Goal: Information Seeking & Learning: Check status

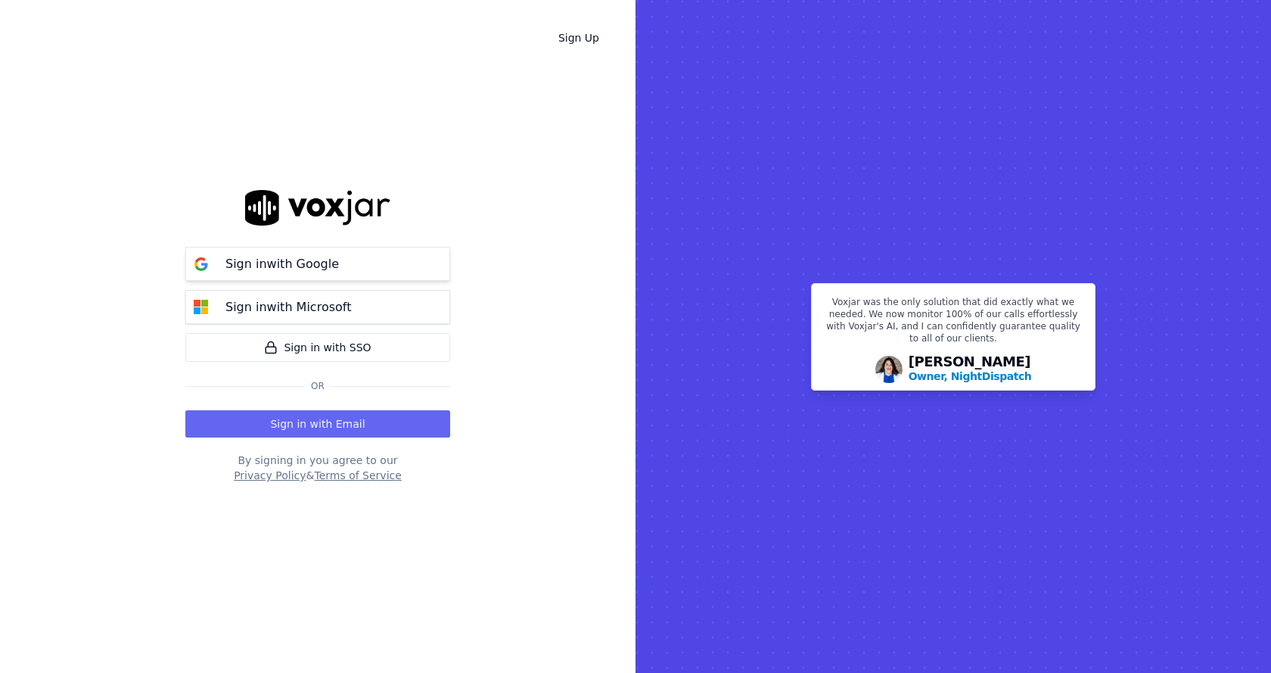
click at [387, 267] on button "Sign in with Google" at bounding box center [317, 264] width 265 height 34
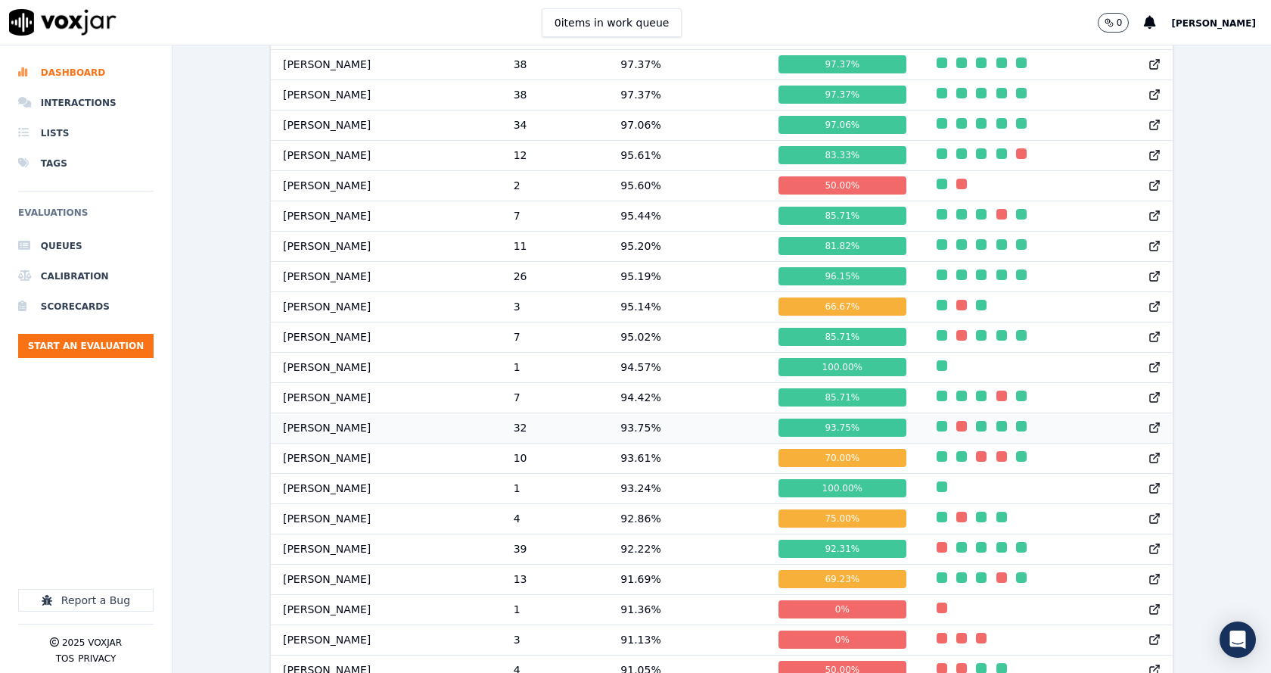
scroll to position [984, 0]
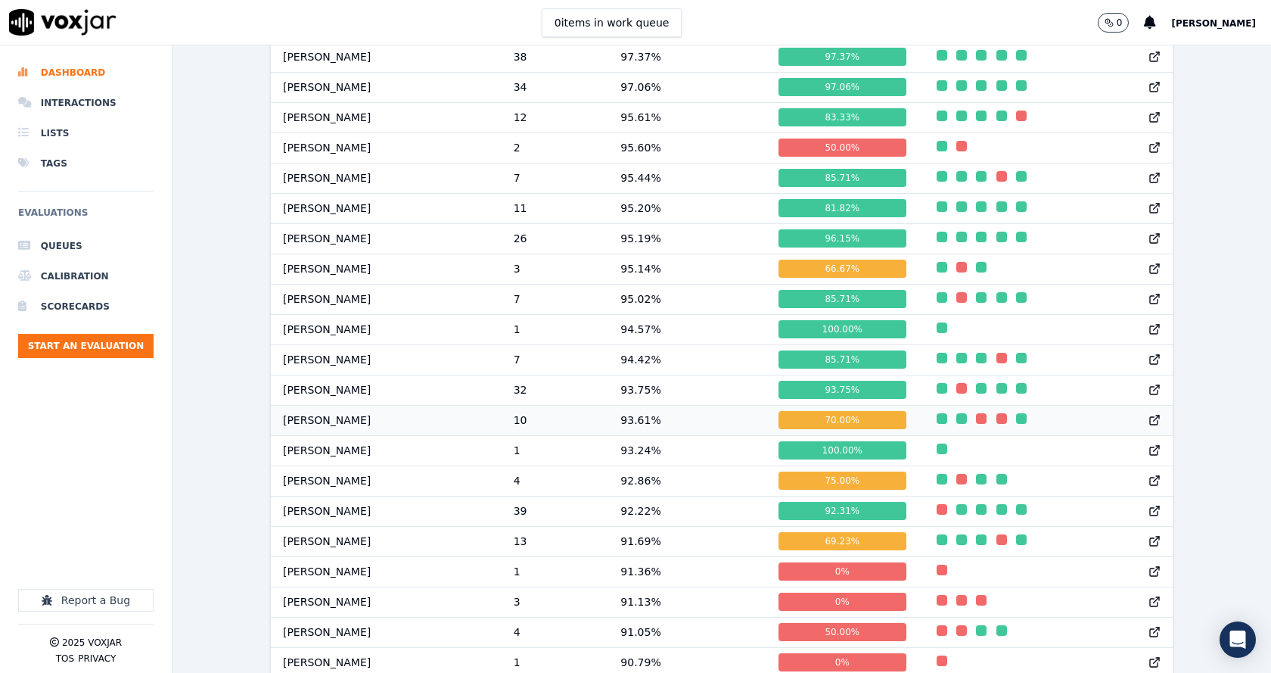
click at [649, 431] on td "93.61 %" at bounding box center [687, 420] width 158 height 30
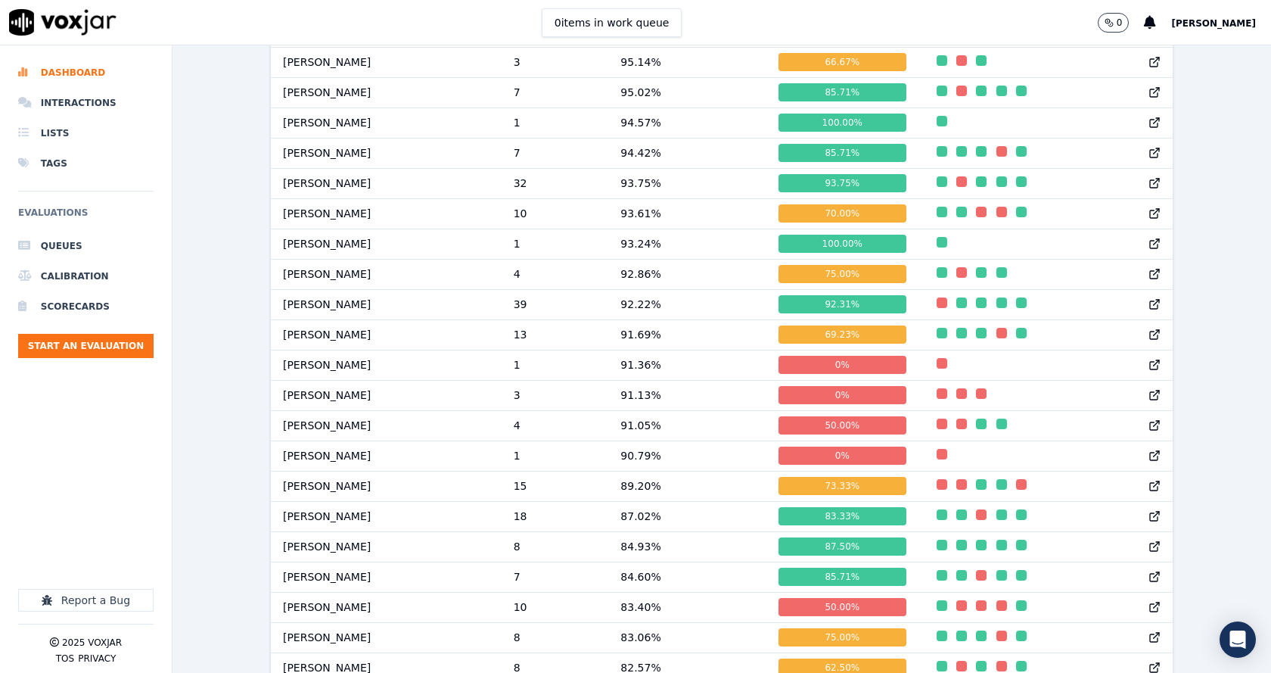
scroll to position [1130, 0]
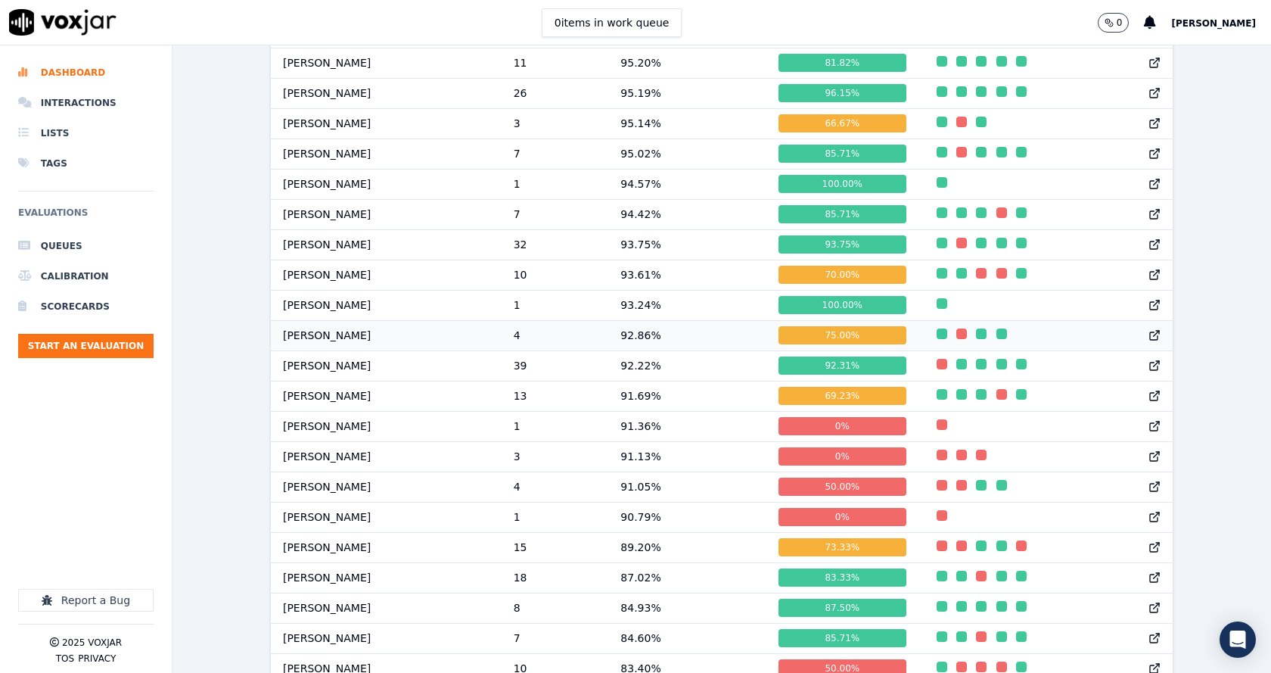
click at [633, 349] on td "92.86 %" at bounding box center [687, 335] width 158 height 30
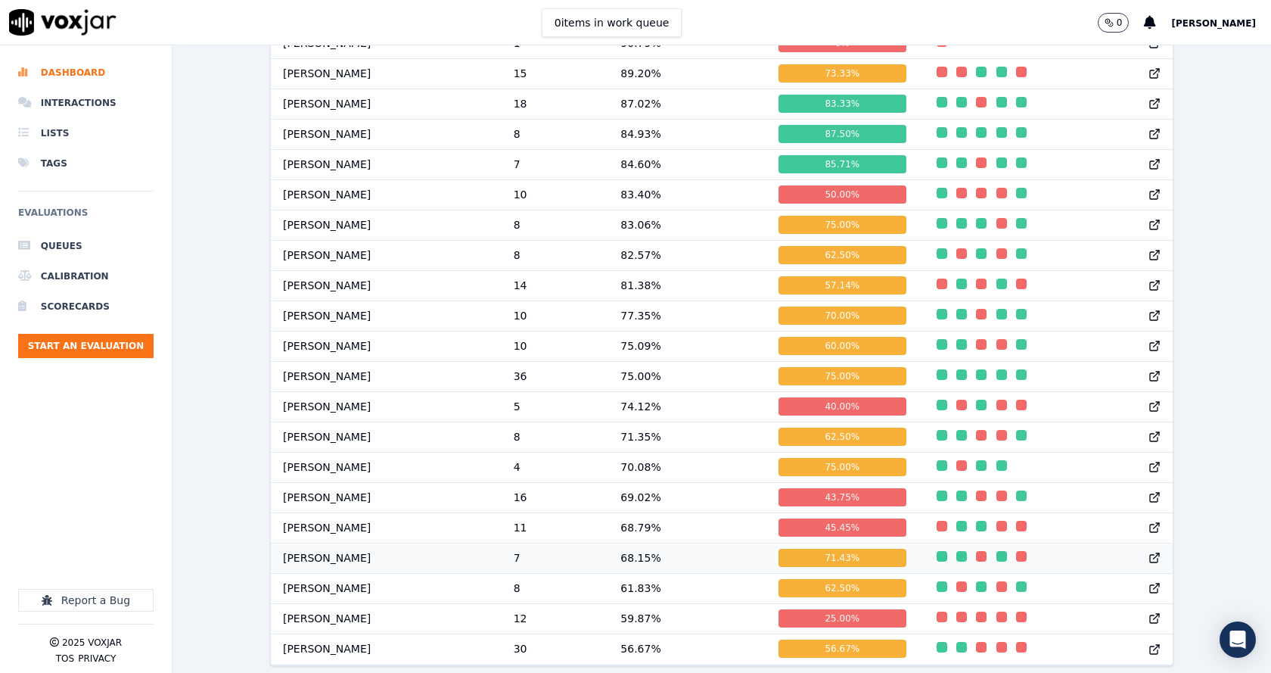
scroll to position [1660, 0]
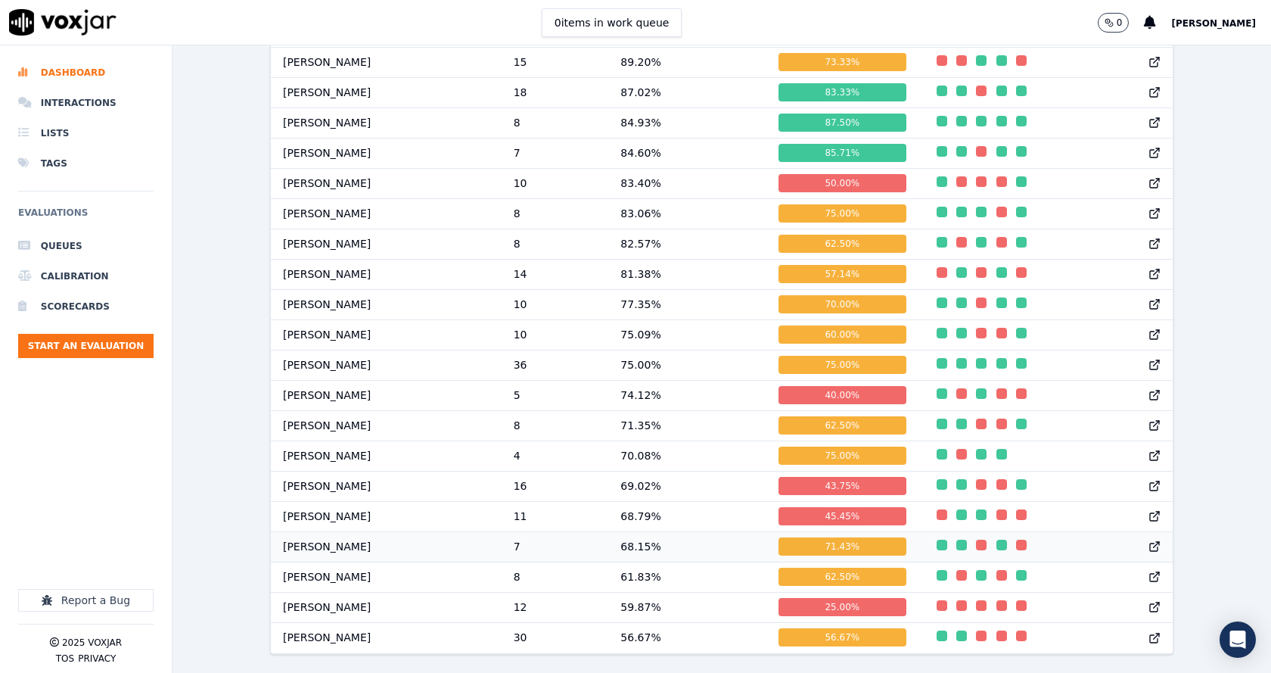
click at [646, 531] on td "68.15 %" at bounding box center [687, 546] width 158 height 30
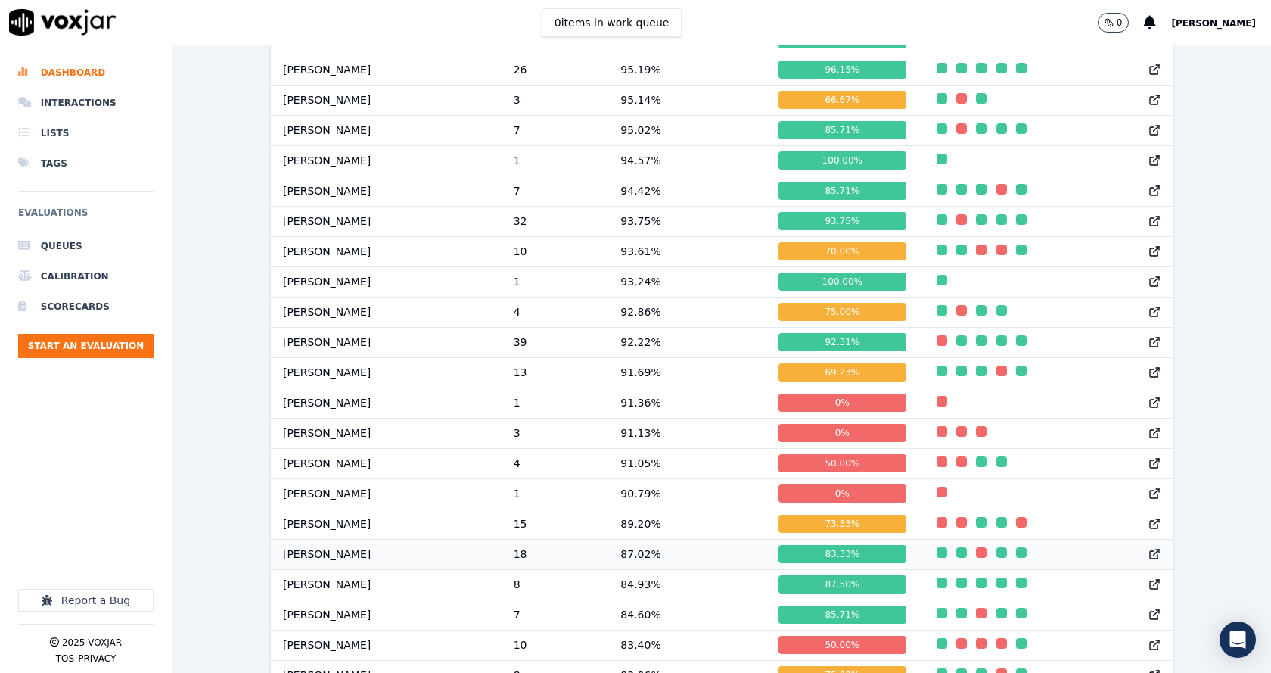
scroll to position [1130, 0]
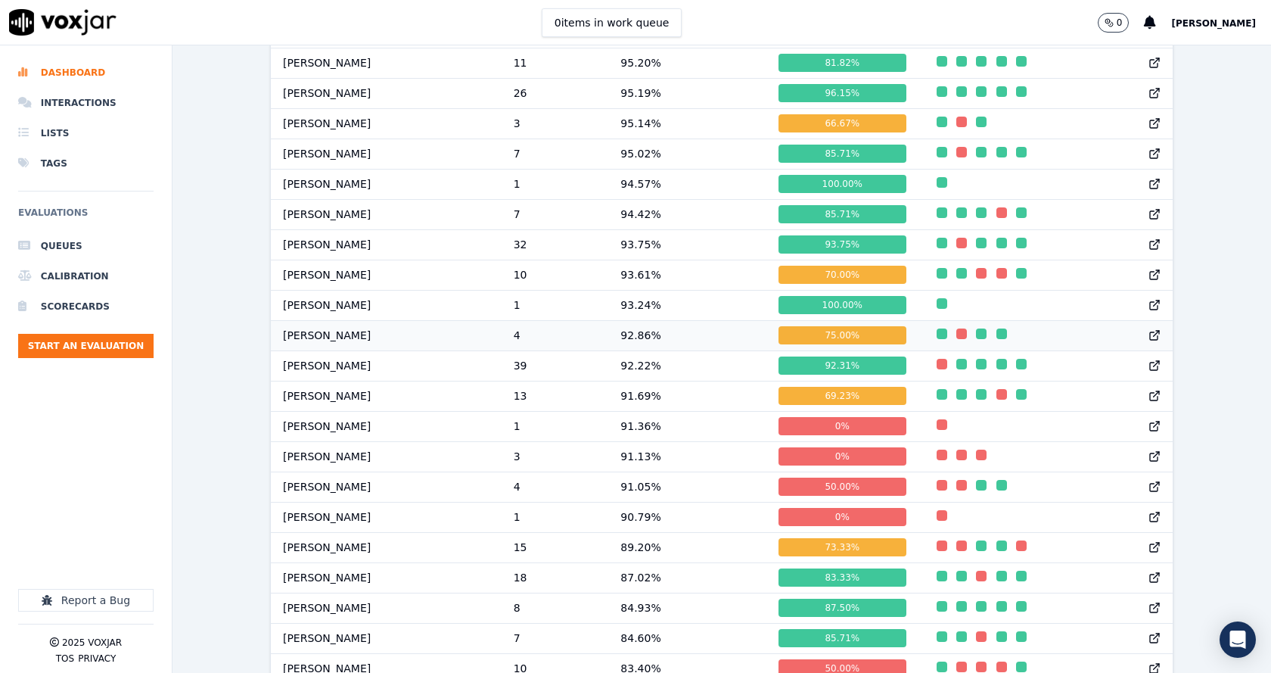
click at [639, 344] on td "92.86 %" at bounding box center [687, 335] width 158 height 30
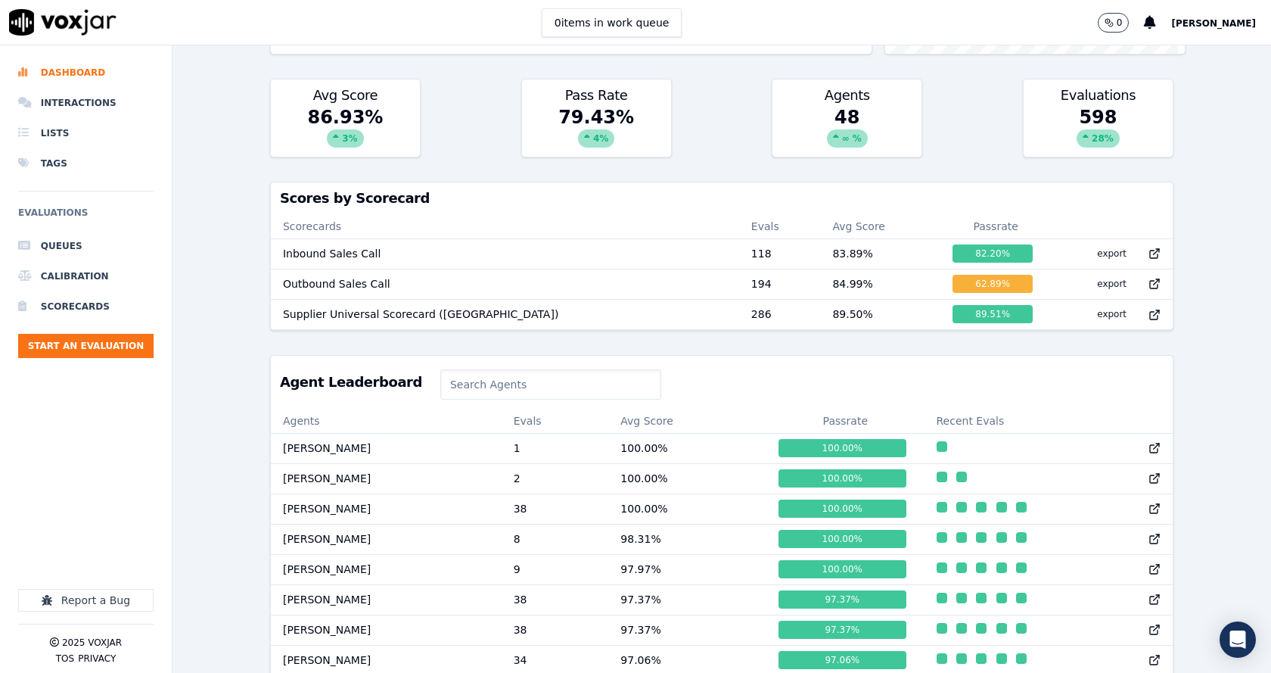
scroll to position [530, 0]
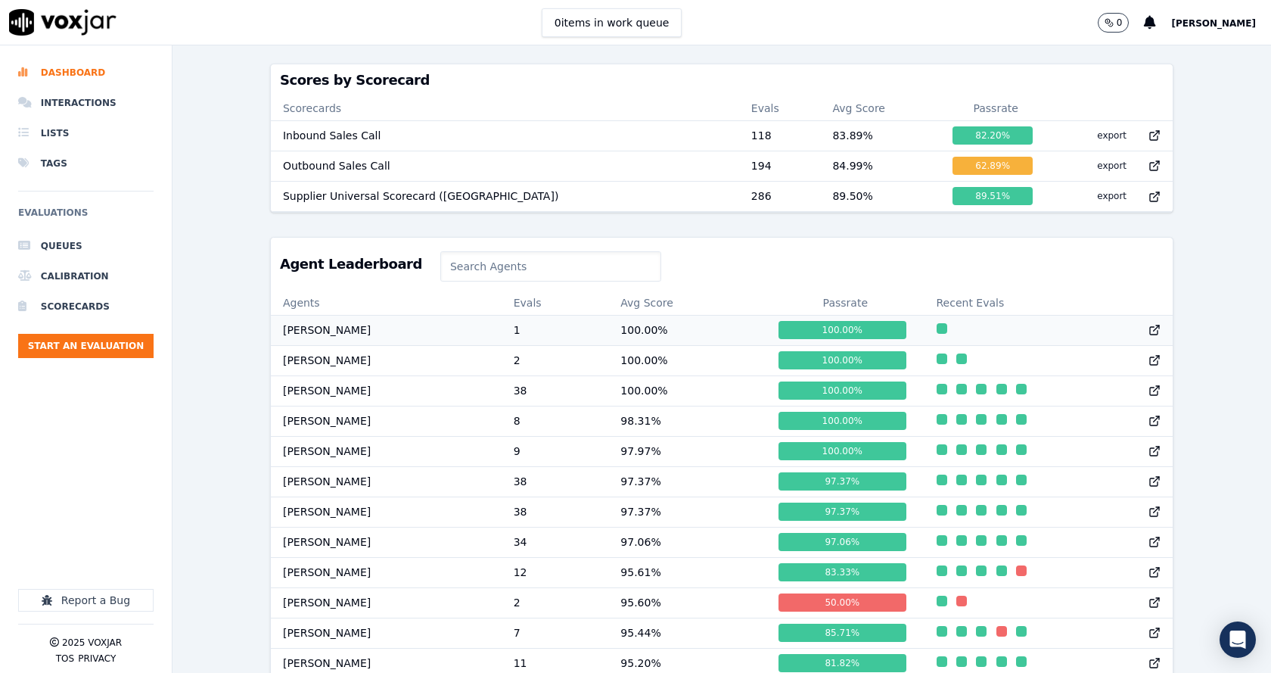
click at [289, 345] on td "[PERSON_NAME]" at bounding box center [386, 330] width 231 height 30
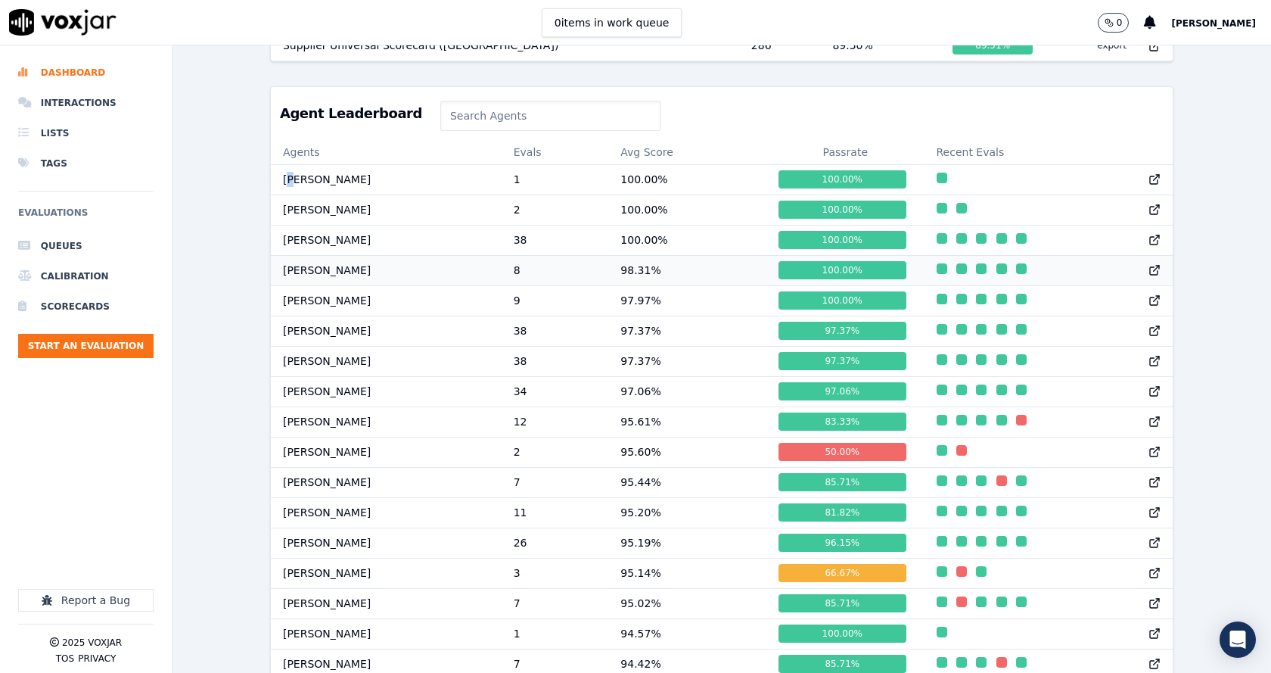
scroll to position [681, 0]
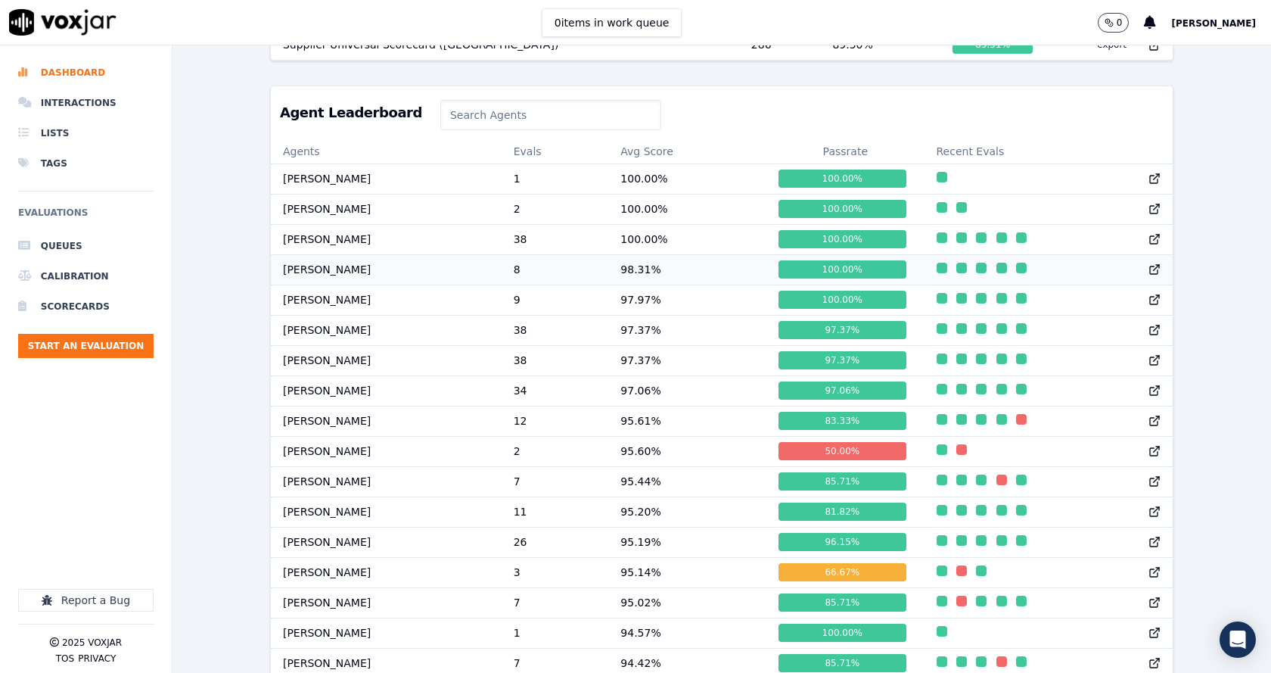
click at [648, 277] on td "98.31 %" at bounding box center [687, 269] width 158 height 30
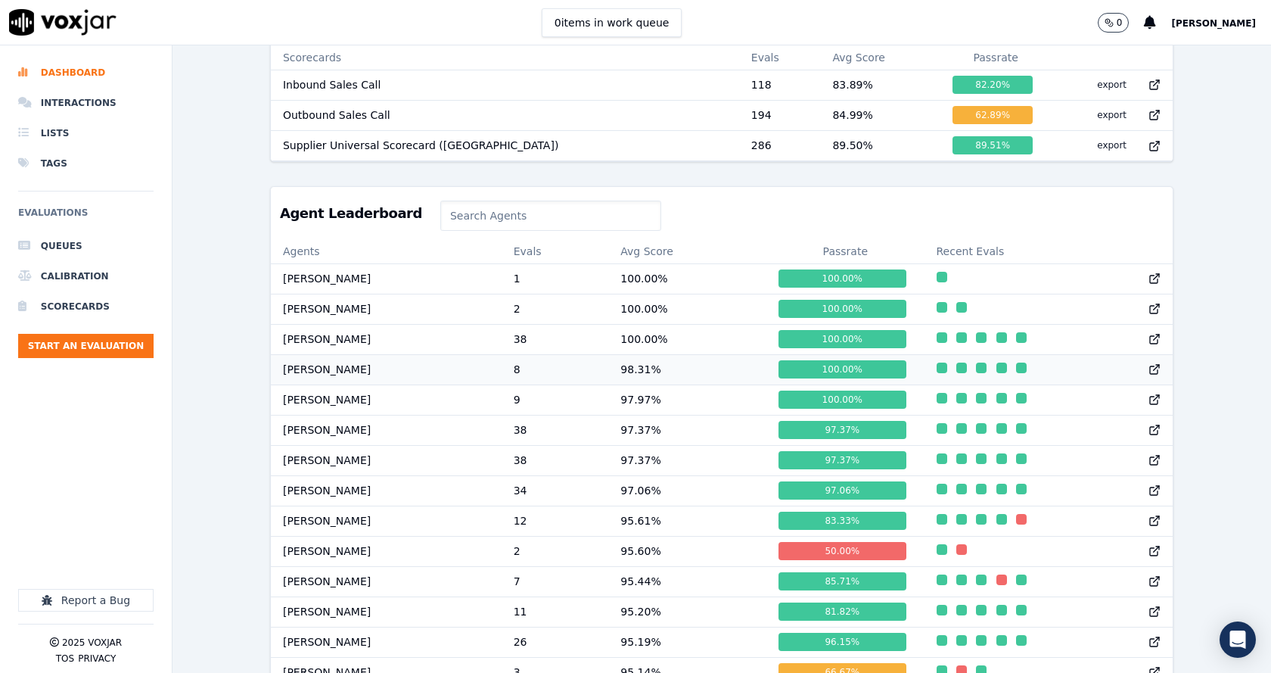
scroll to position [605, 0]
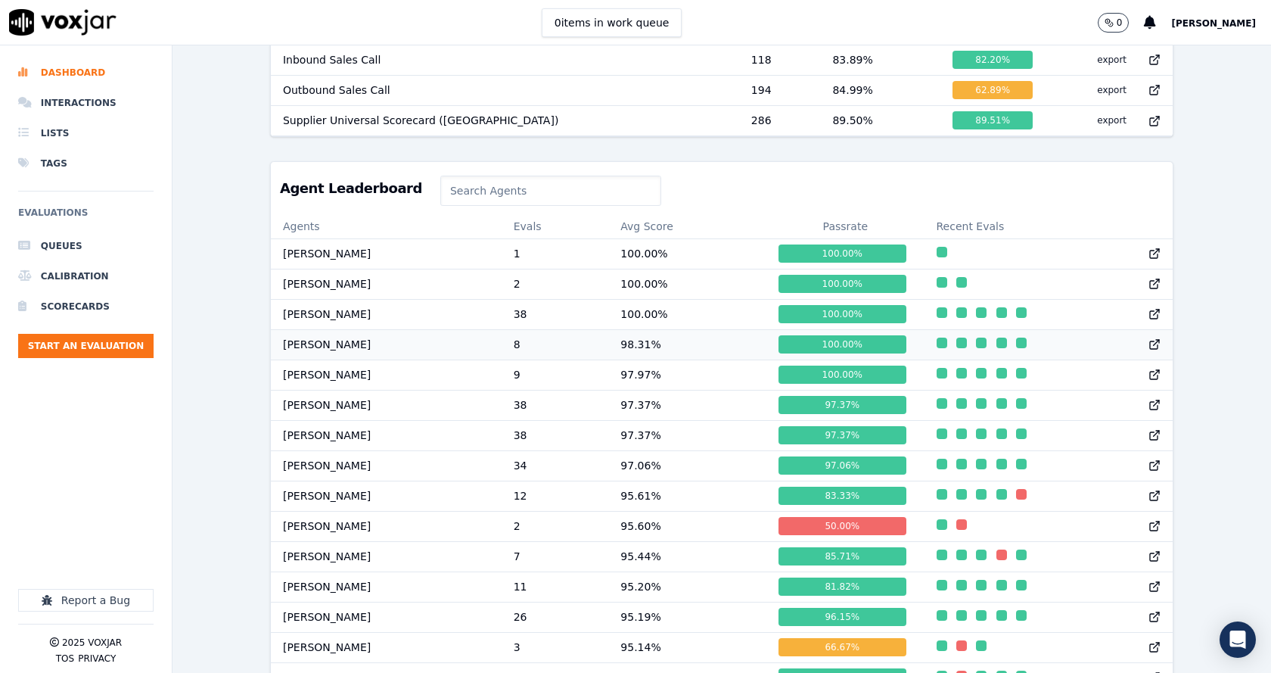
click at [696, 359] on td "98.31 %" at bounding box center [687, 344] width 158 height 30
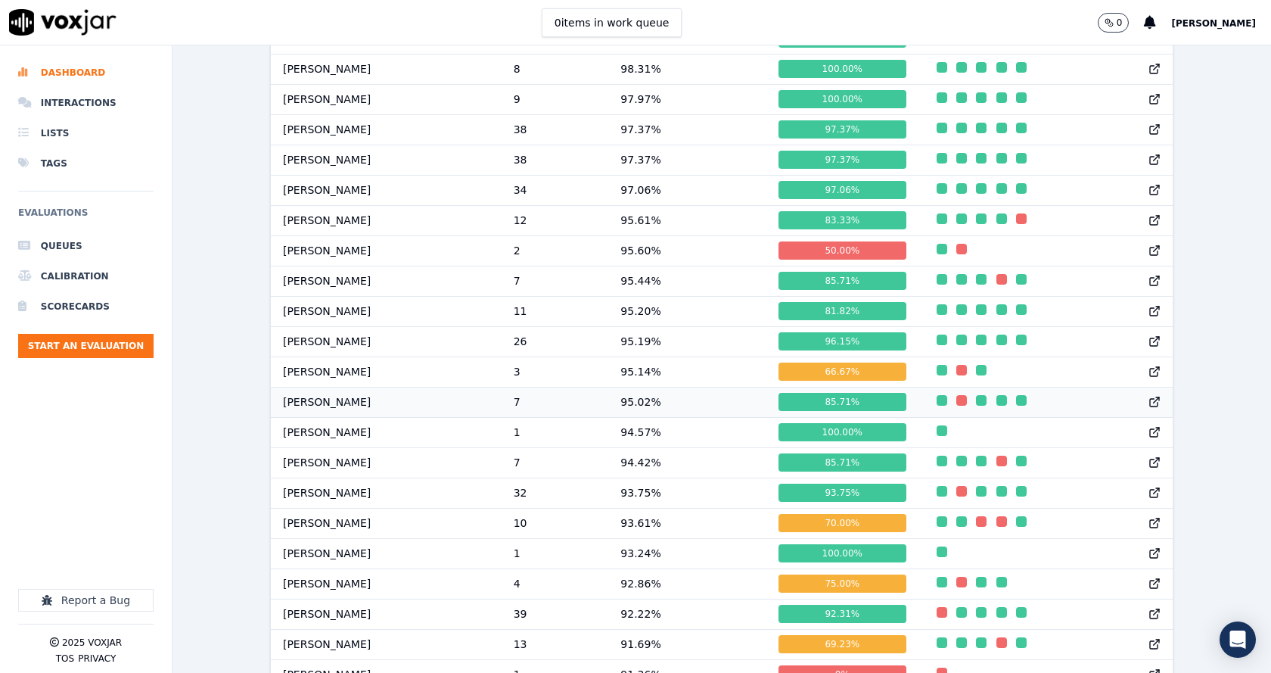
scroll to position [908, 0]
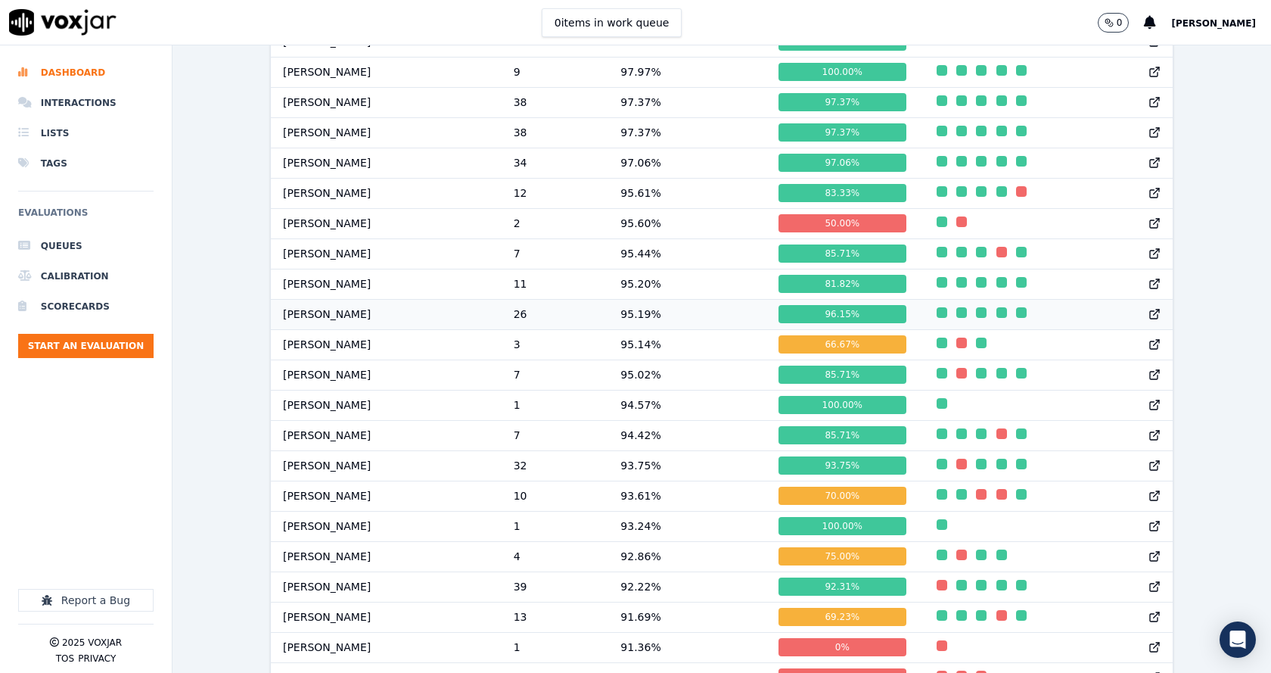
click at [649, 327] on td "95.19 %" at bounding box center [687, 314] width 158 height 30
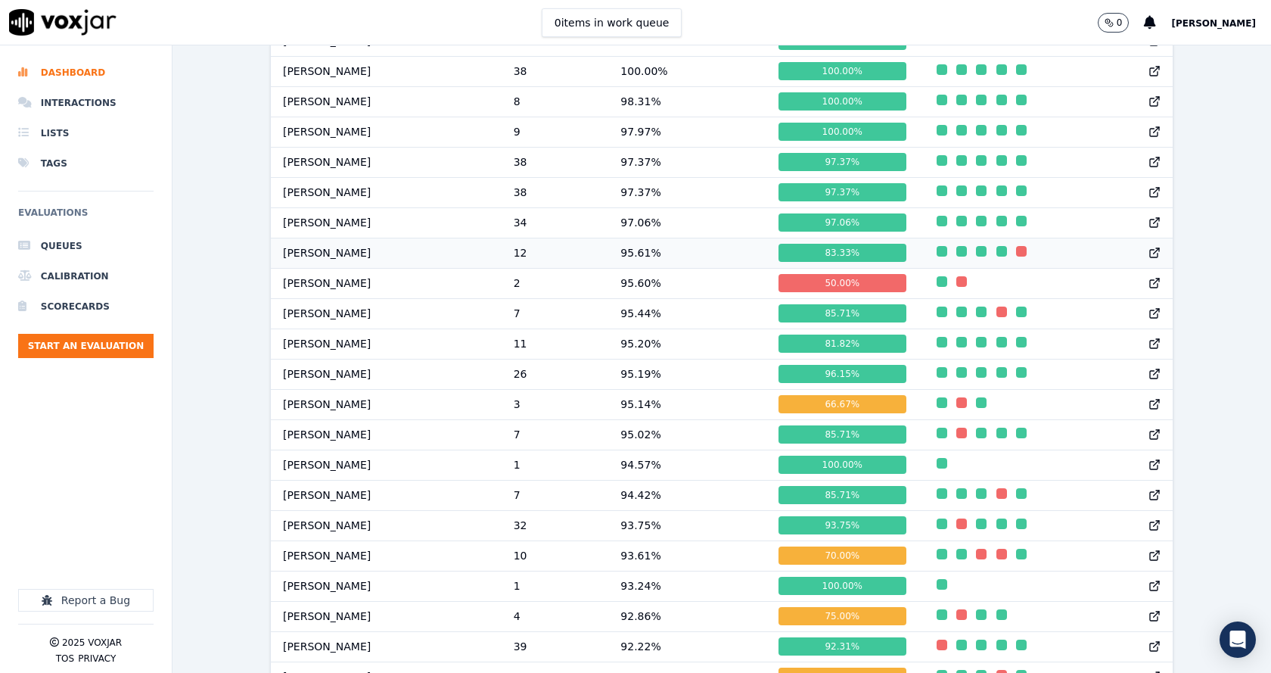
scroll to position [681, 0]
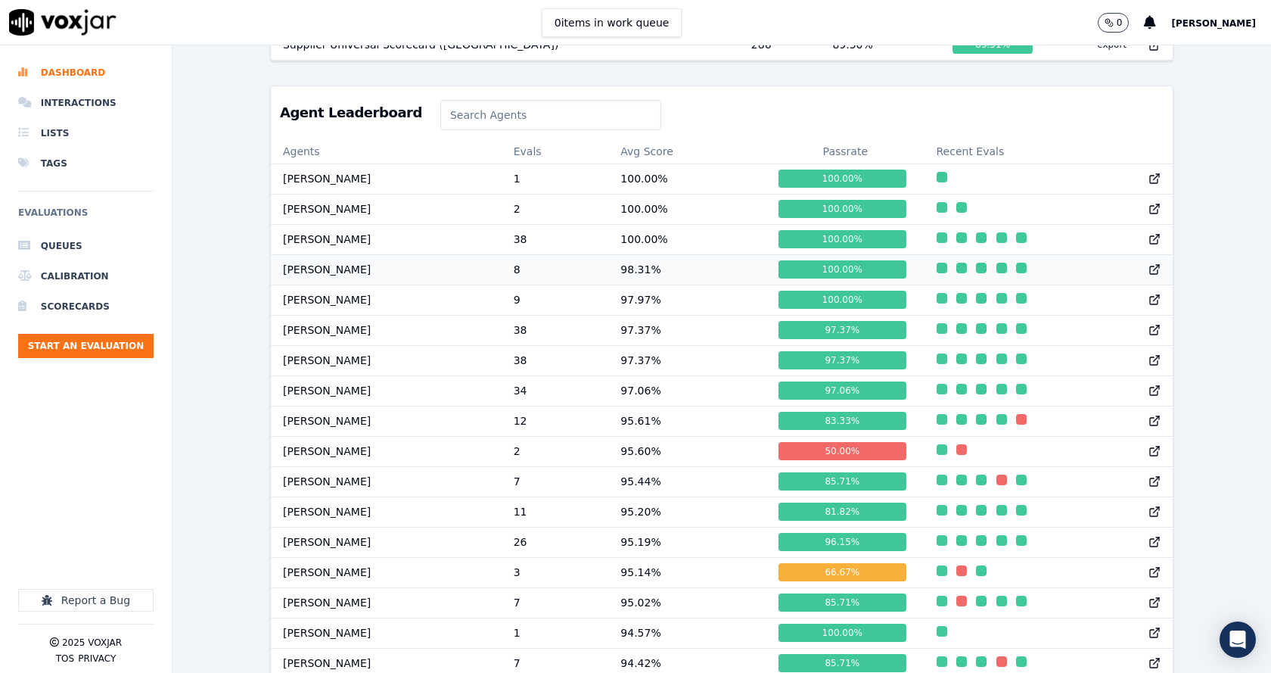
click at [648, 279] on td "98.31 %" at bounding box center [687, 269] width 158 height 30
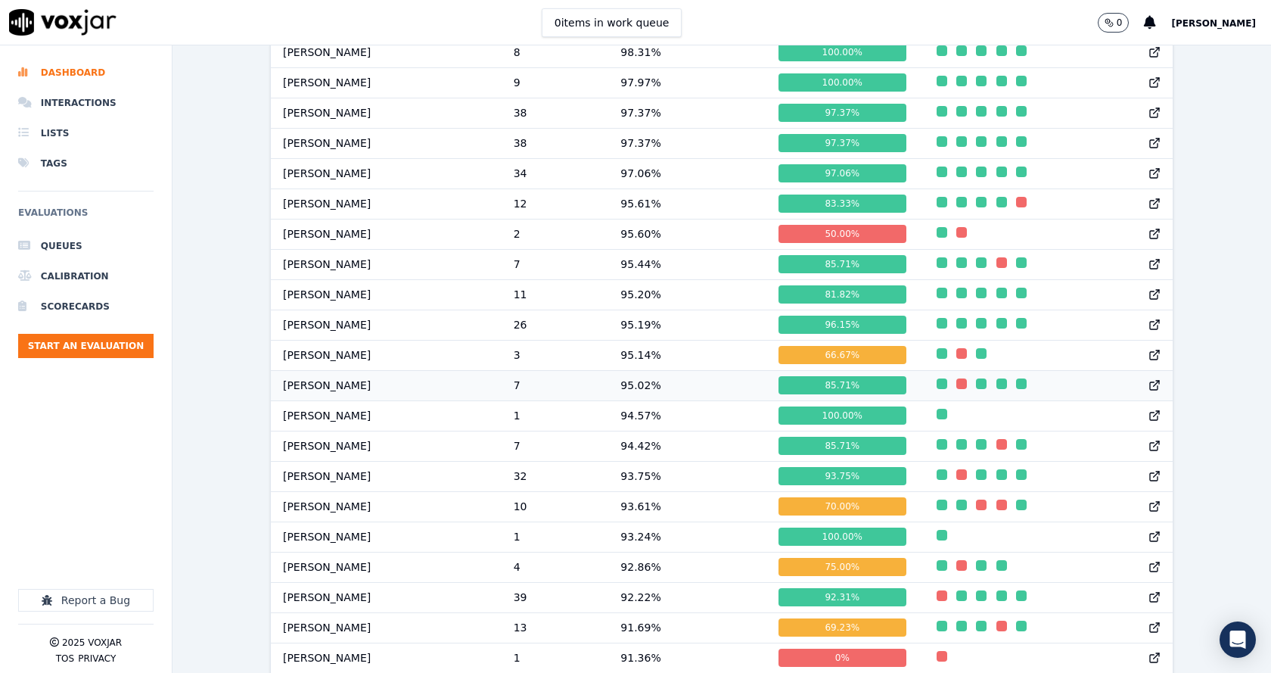
scroll to position [908, 0]
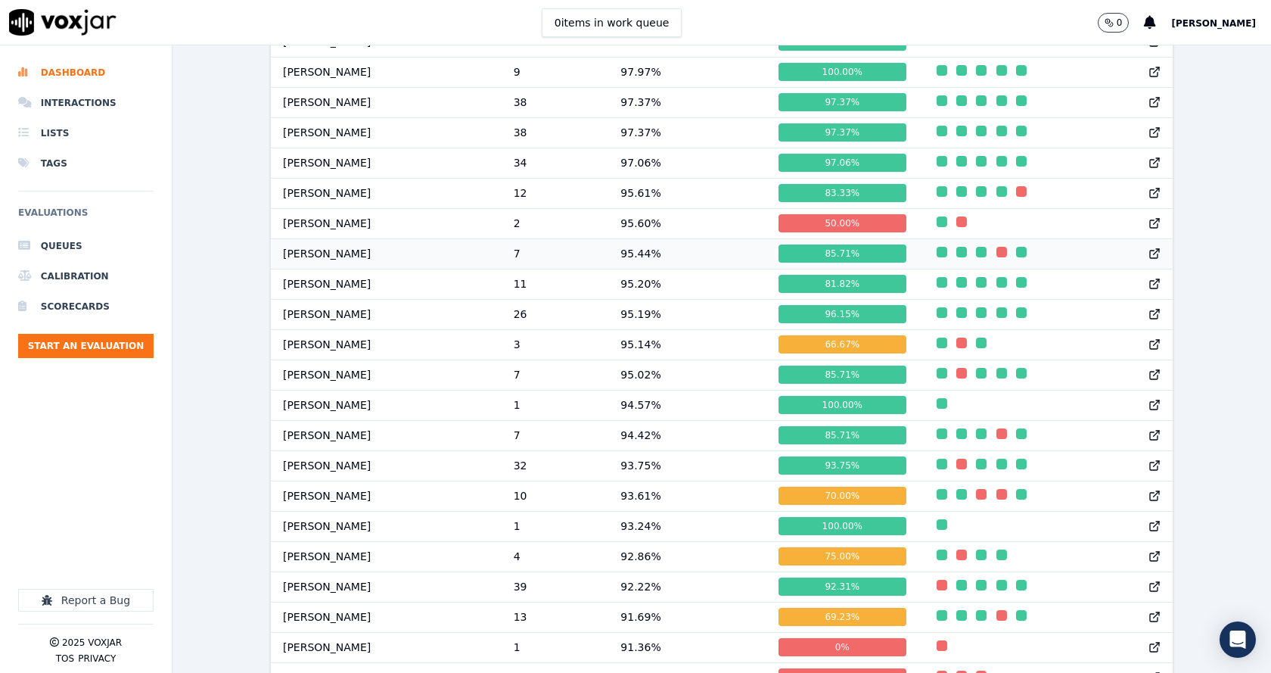
click at [649, 269] on td "95.44 %" at bounding box center [687, 253] width 158 height 30
click at [638, 385] on td "95.02 %" at bounding box center [687, 374] width 158 height 30
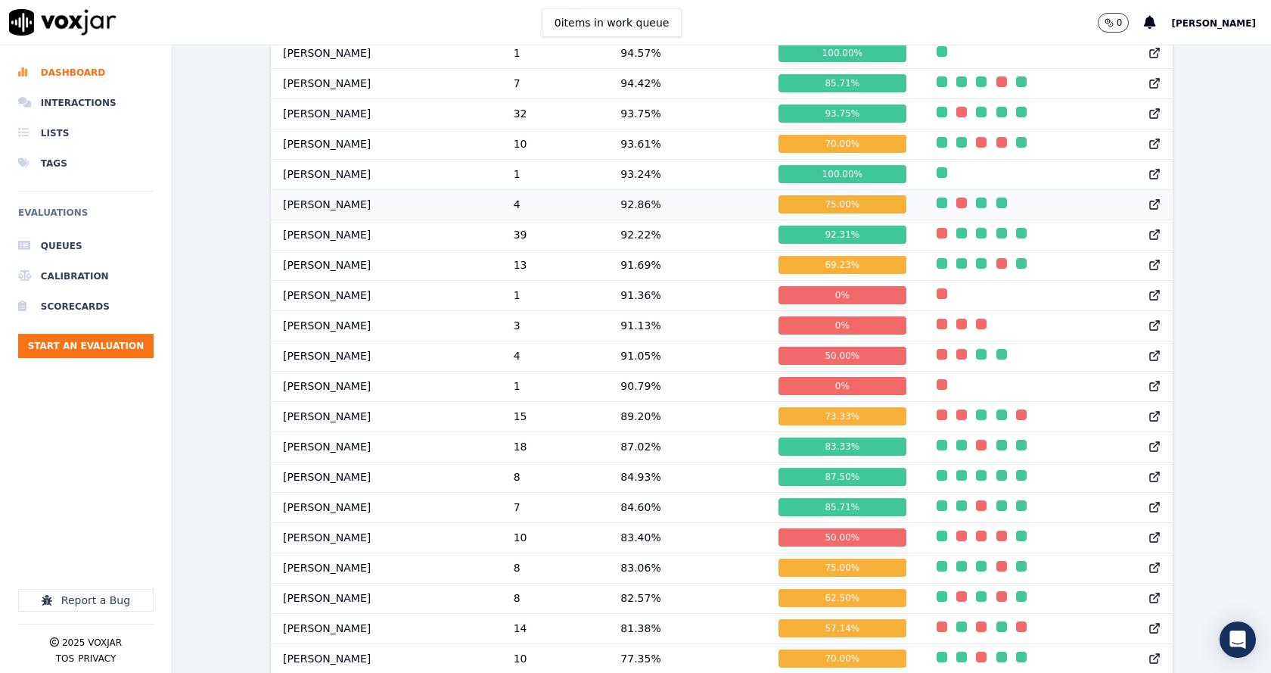
scroll to position [1362, 0]
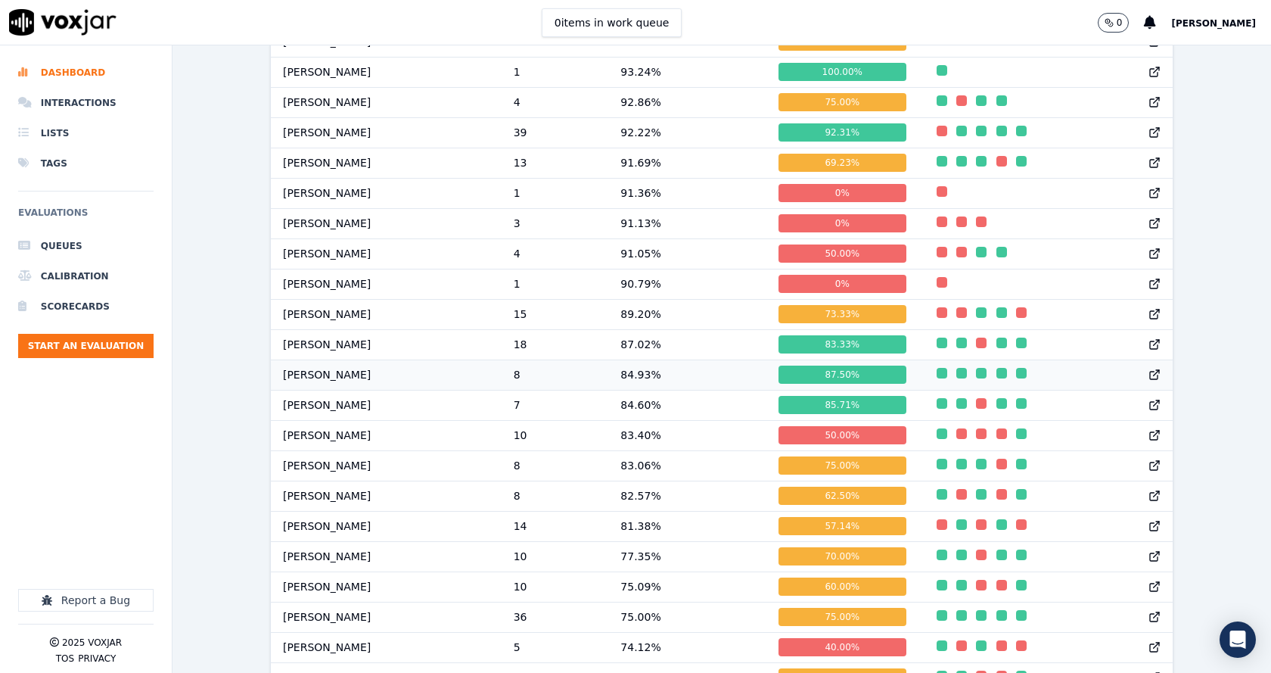
click at [652, 385] on td "84.93 %" at bounding box center [687, 374] width 158 height 30
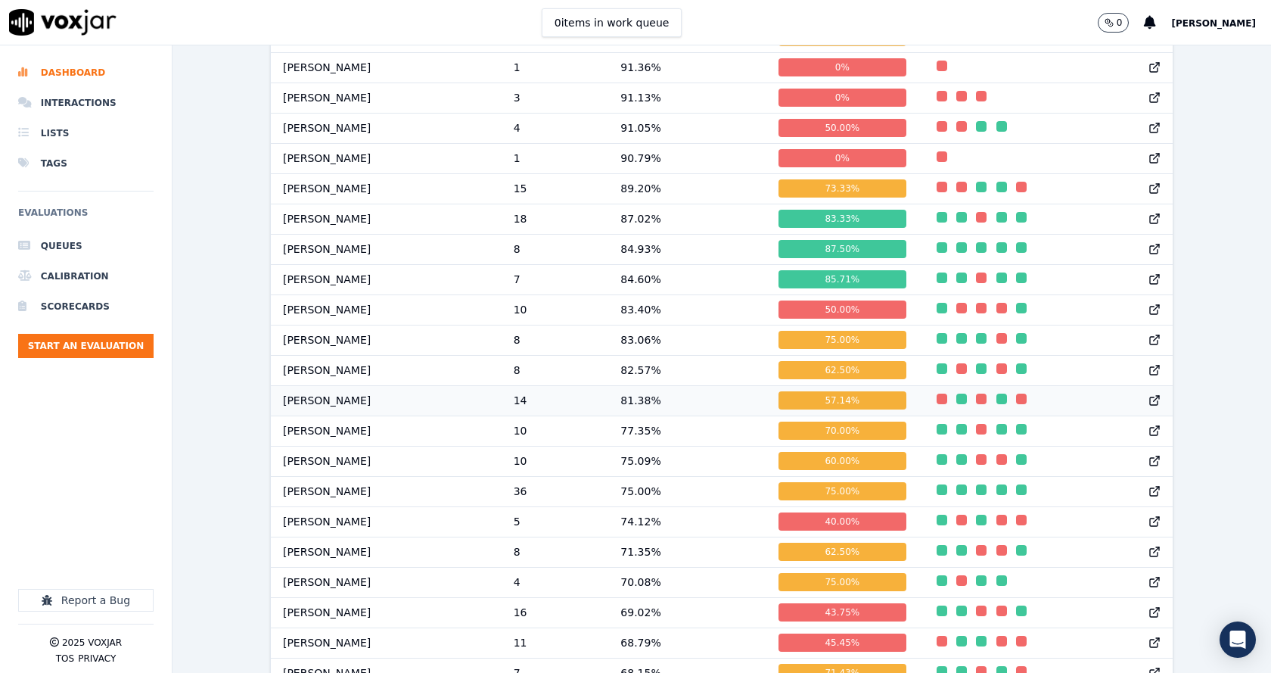
scroll to position [1514, 0]
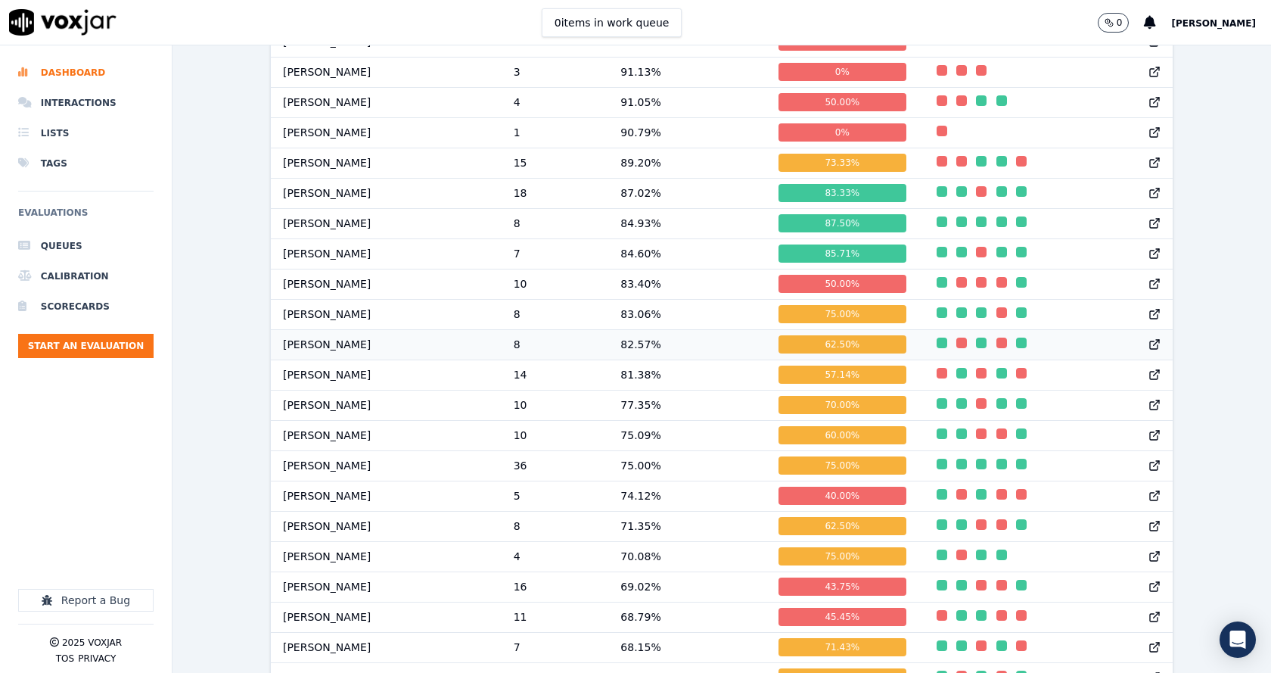
click at [649, 356] on td "82.57 %" at bounding box center [687, 344] width 158 height 30
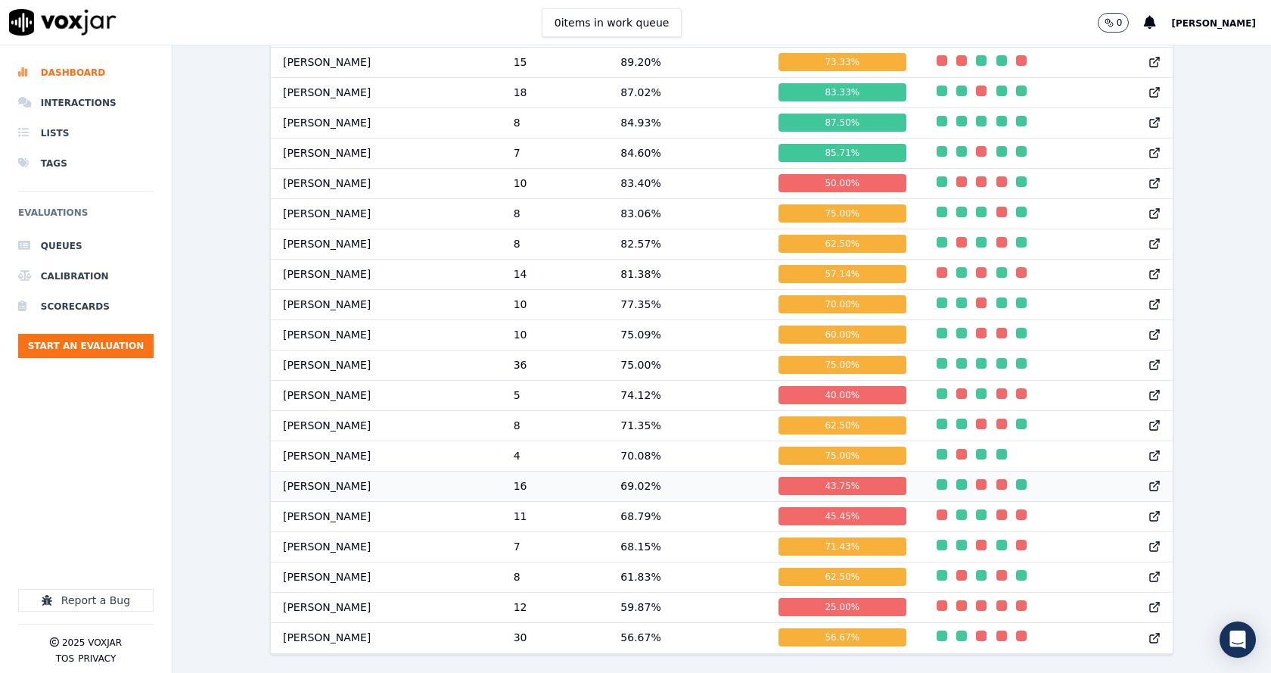
scroll to position [0, 0]
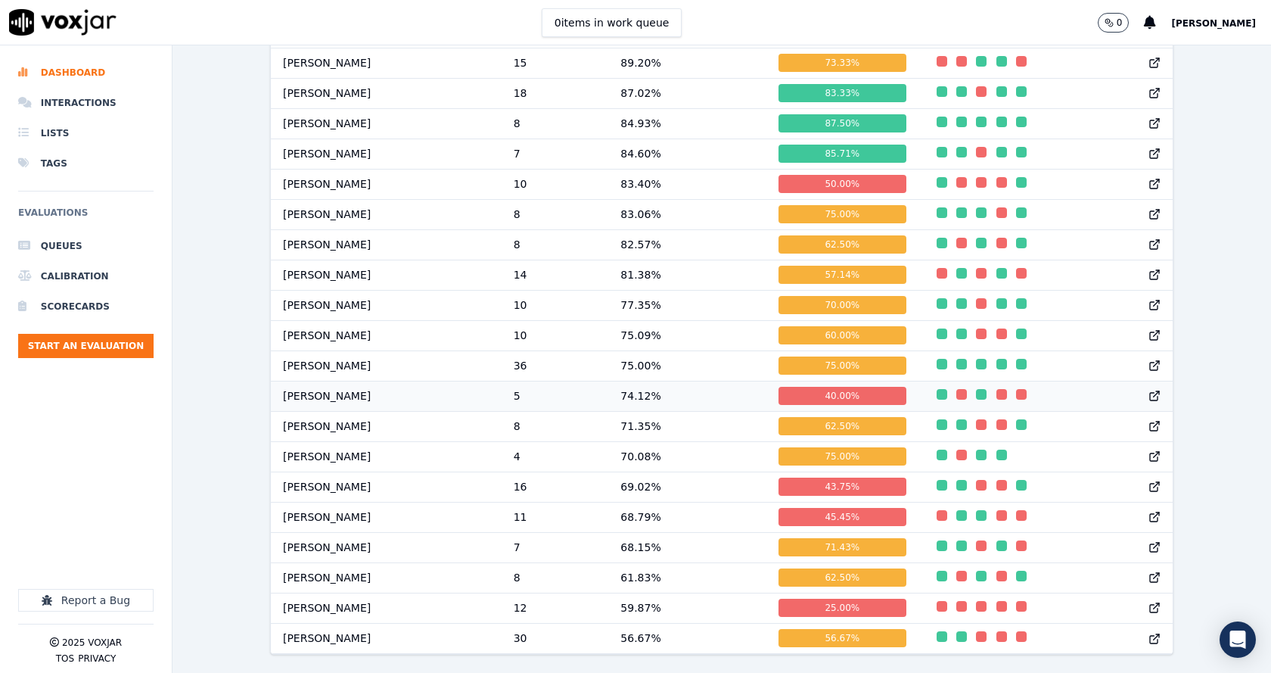
click at [650, 381] on td "74.12 %" at bounding box center [687, 396] width 158 height 30
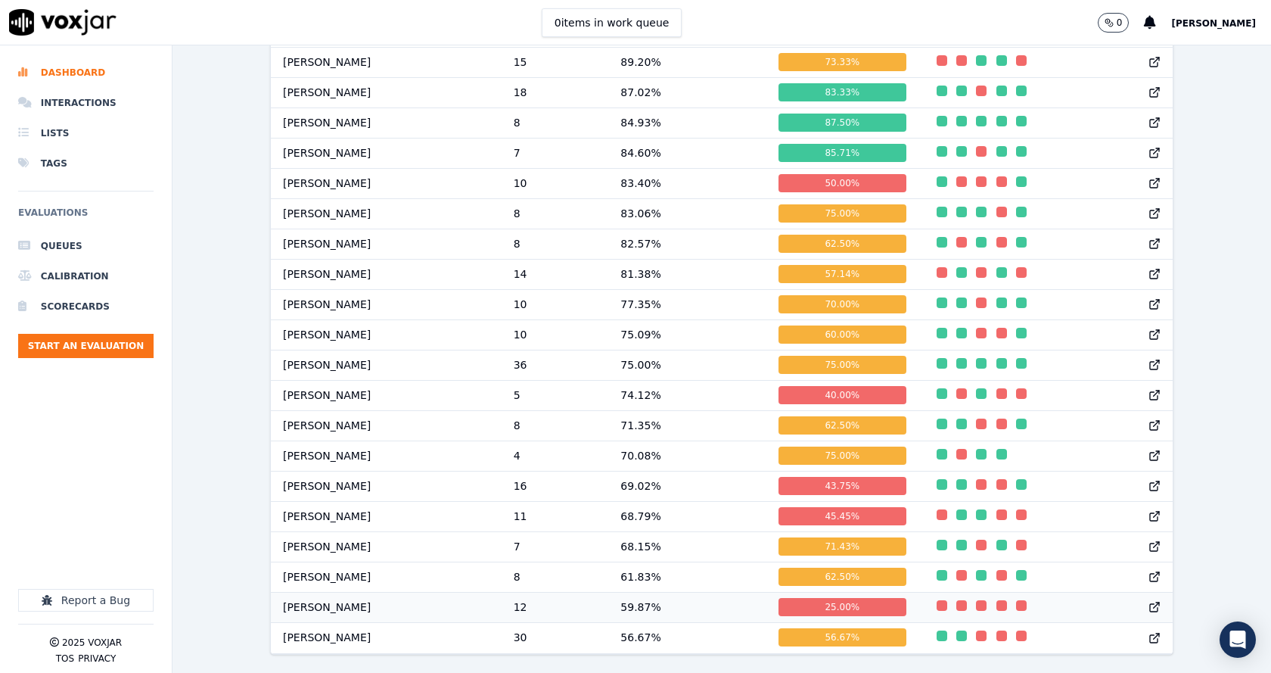
scroll to position [1660, 0]
click at [650, 592] on td "59.87 %" at bounding box center [687, 607] width 158 height 30
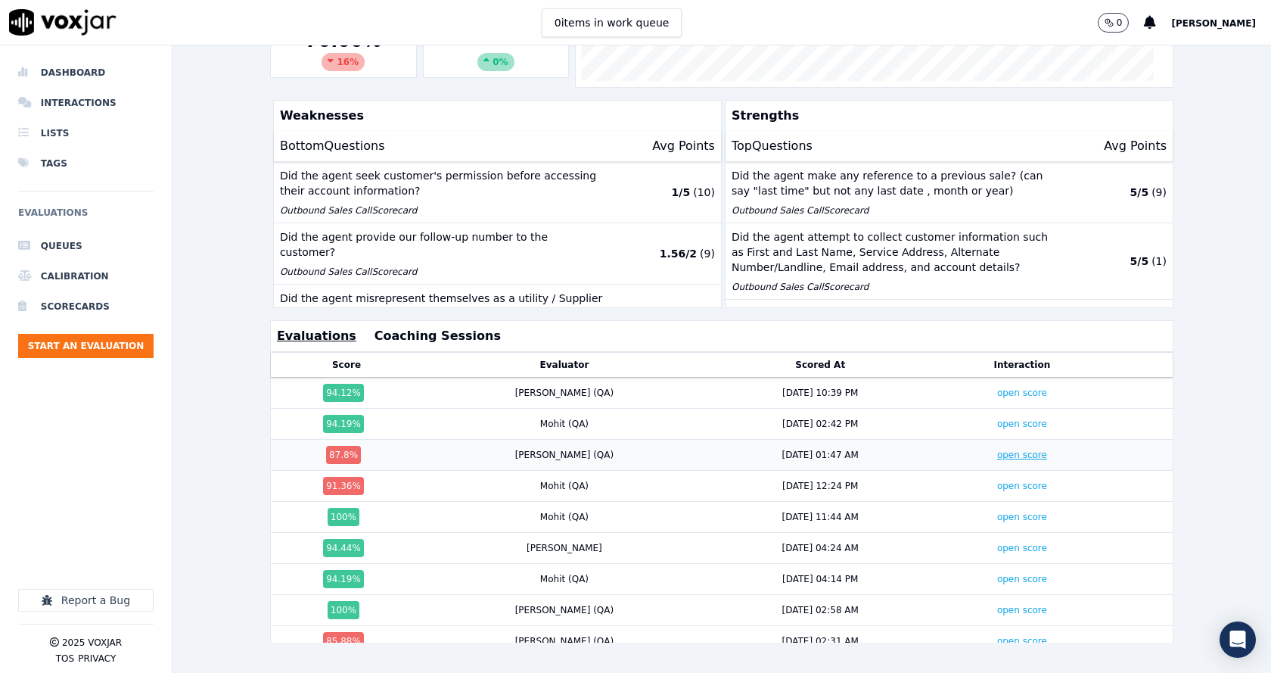
click at [997, 450] on link "open score" at bounding box center [1022, 455] width 50 height 11
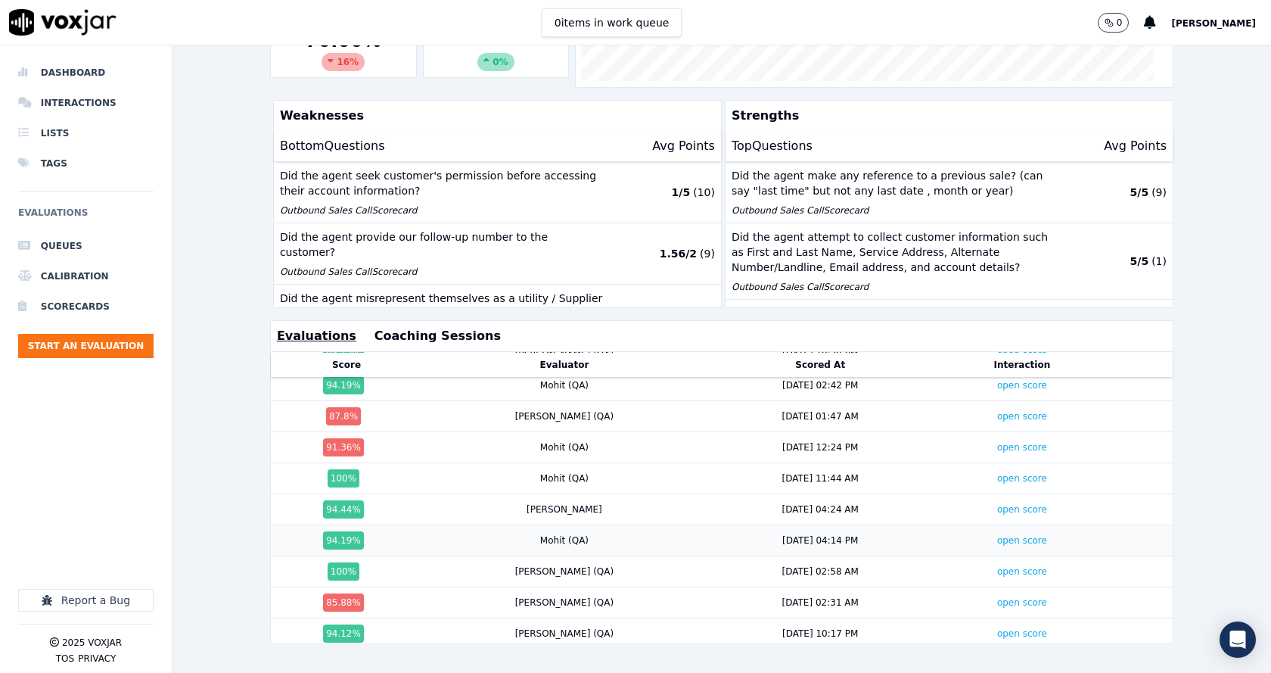
scroll to position [58, 0]
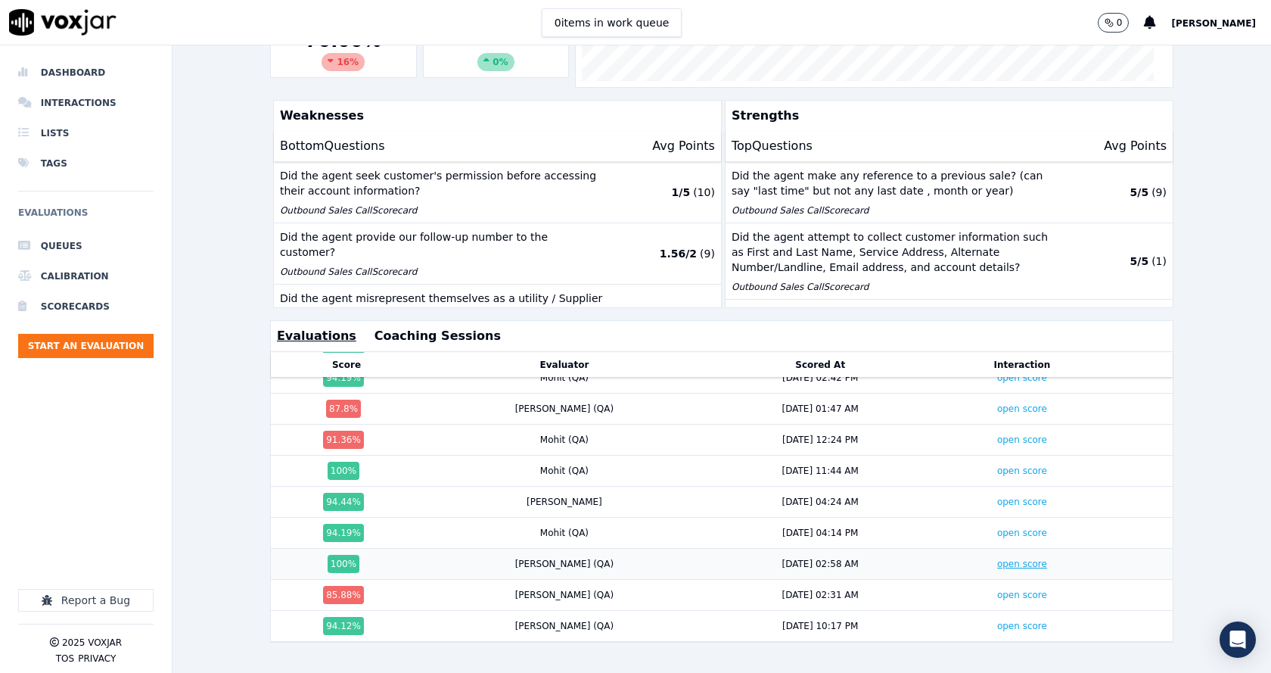
click at [997, 558] on link "open score" at bounding box center [1022, 563] width 50 height 11
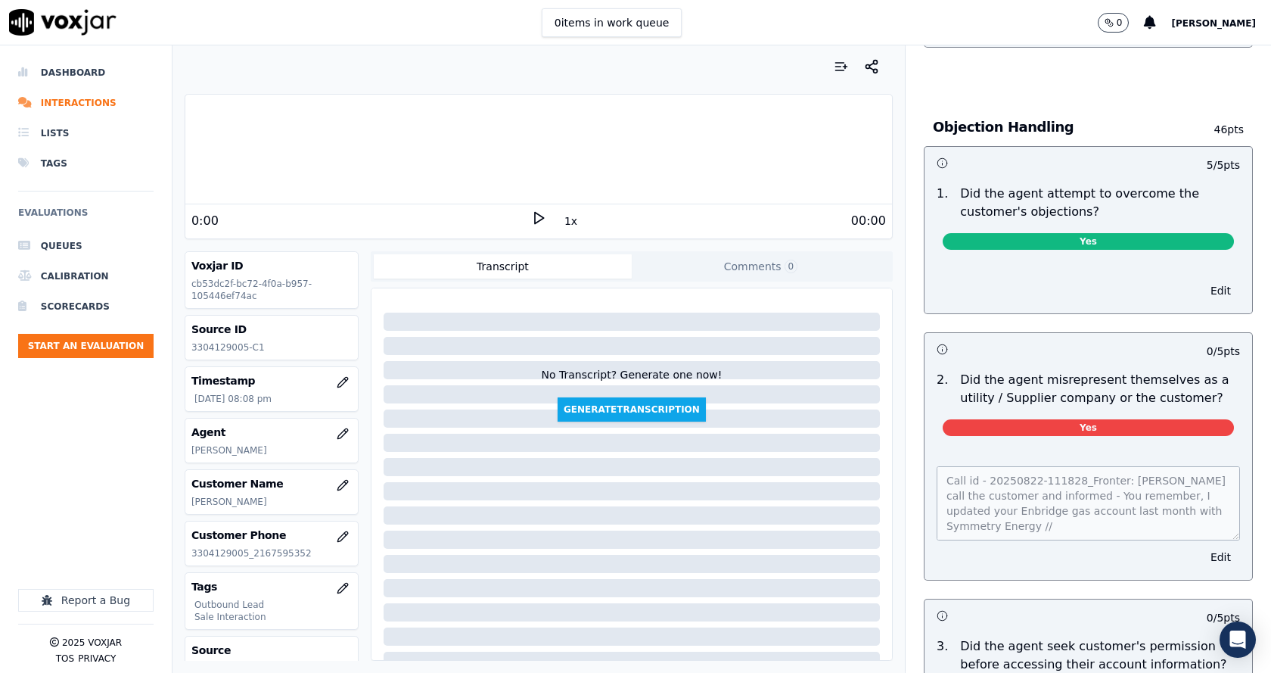
scroll to position [908, 0]
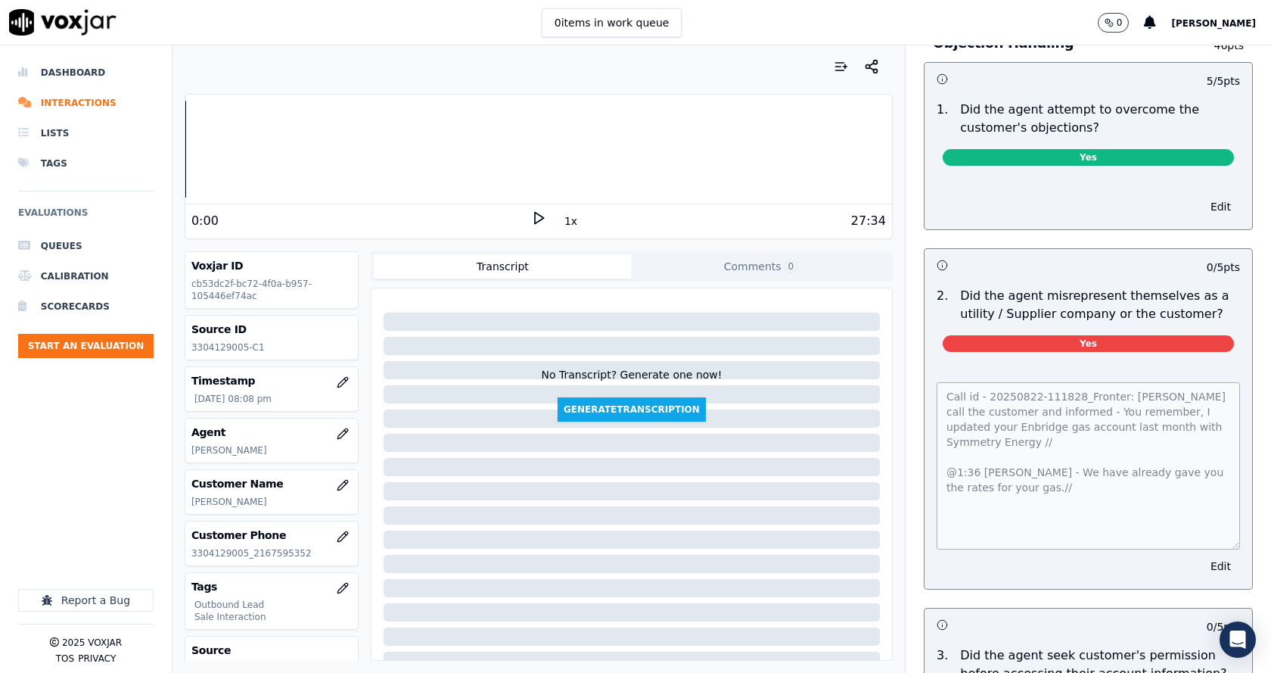
click at [1218, 528] on div "Call id - 20250822-111828_Fronter: [PERSON_NAME] call the customer and informed…" at bounding box center [1089, 476] width 328 height 225
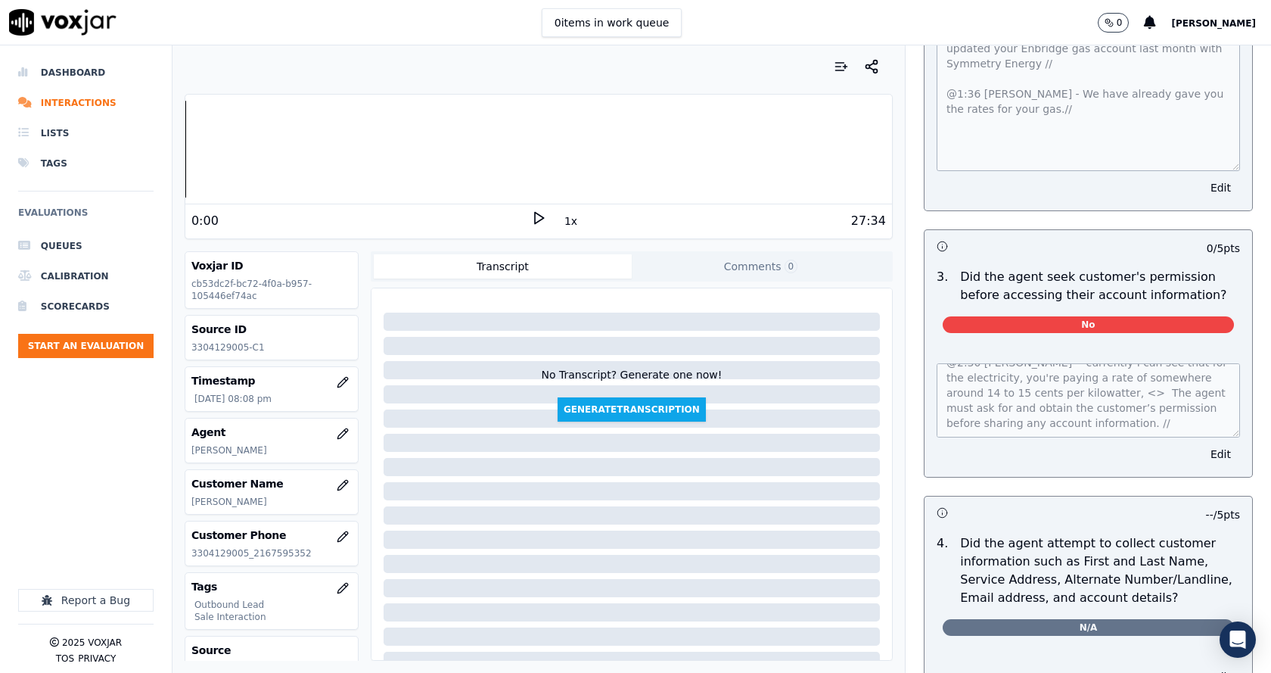
scroll to position [0, 0]
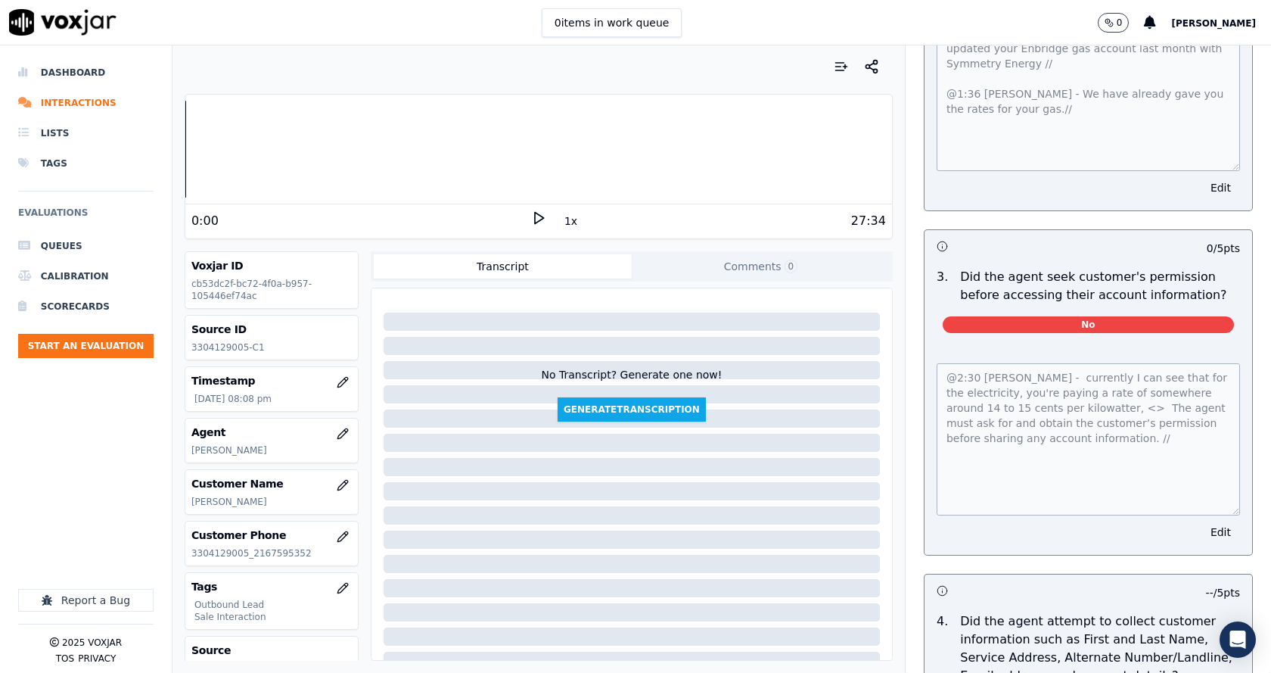
click at [1207, 507] on div "@2:30 Vincent - currently I can see that for the electricity, you're paying a r…" at bounding box center [1089, 450] width 328 height 210
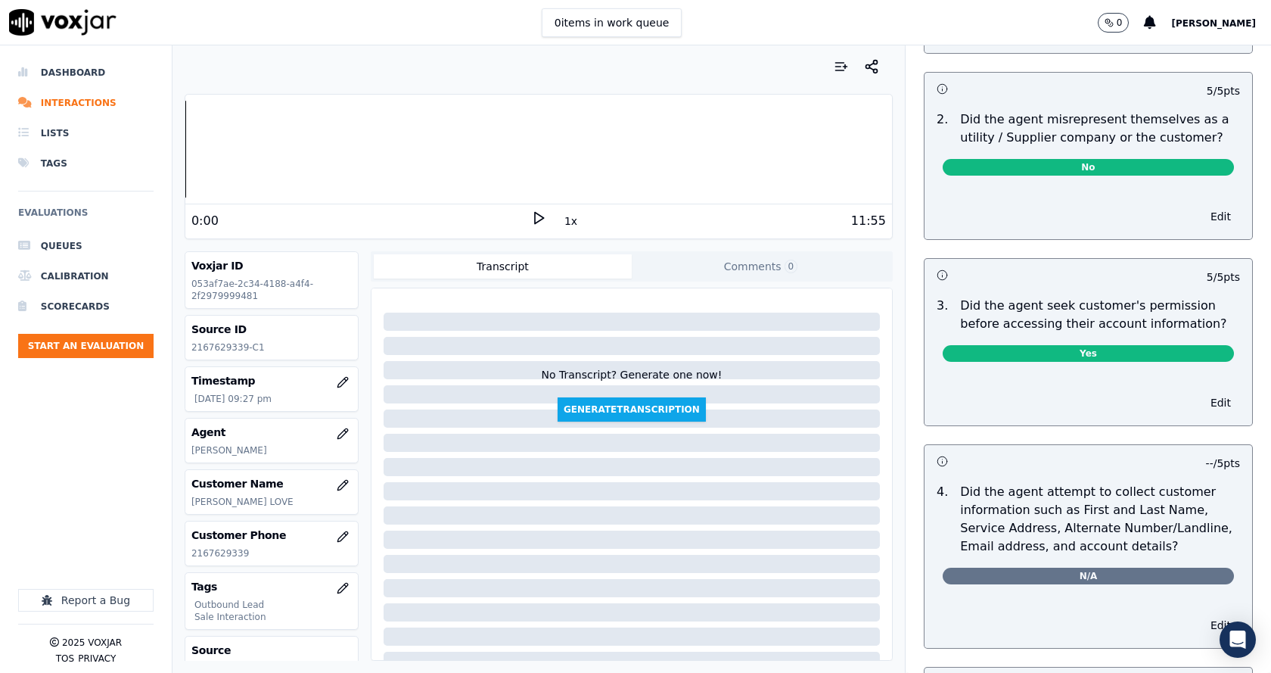
scroll to position [1135, 0]
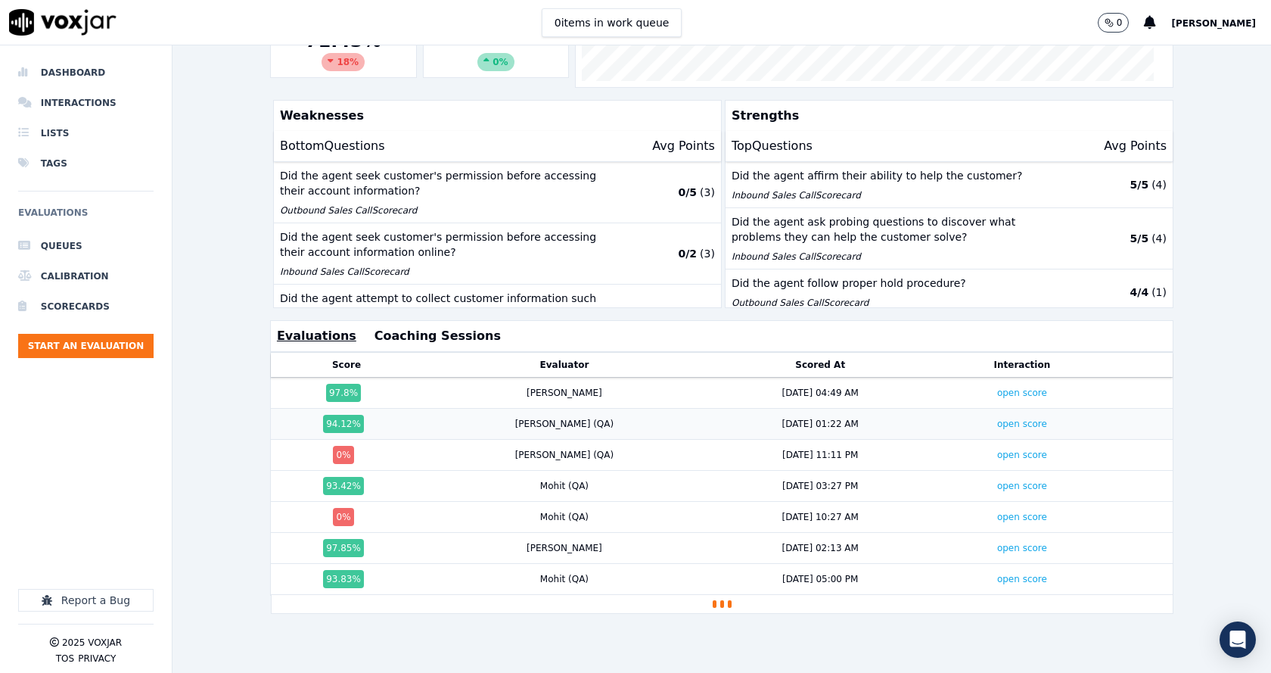
scroll to position [336, 0]
click at [997, 450] on link "open score" at bounding box center [1022, 455] width 50 height 11
click at [997, 512] on link "open score" at bounding box center [1022, 517] width 50 height 11
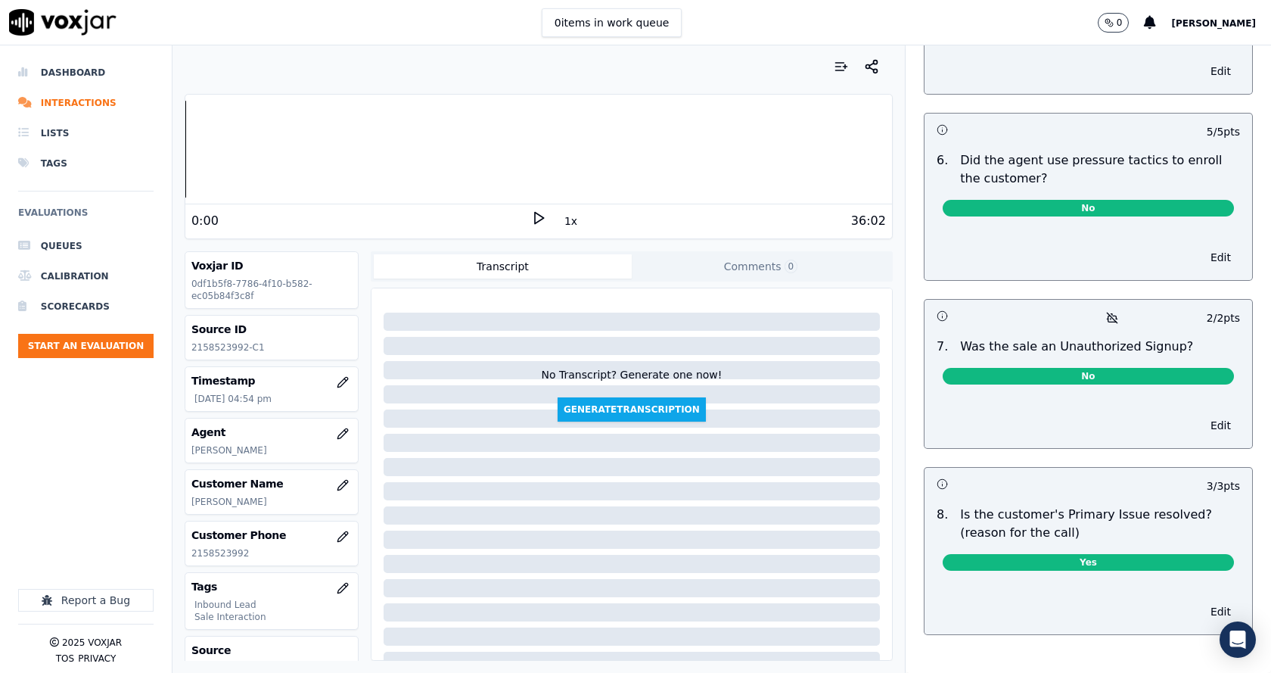
scroll to position [4333, 0]
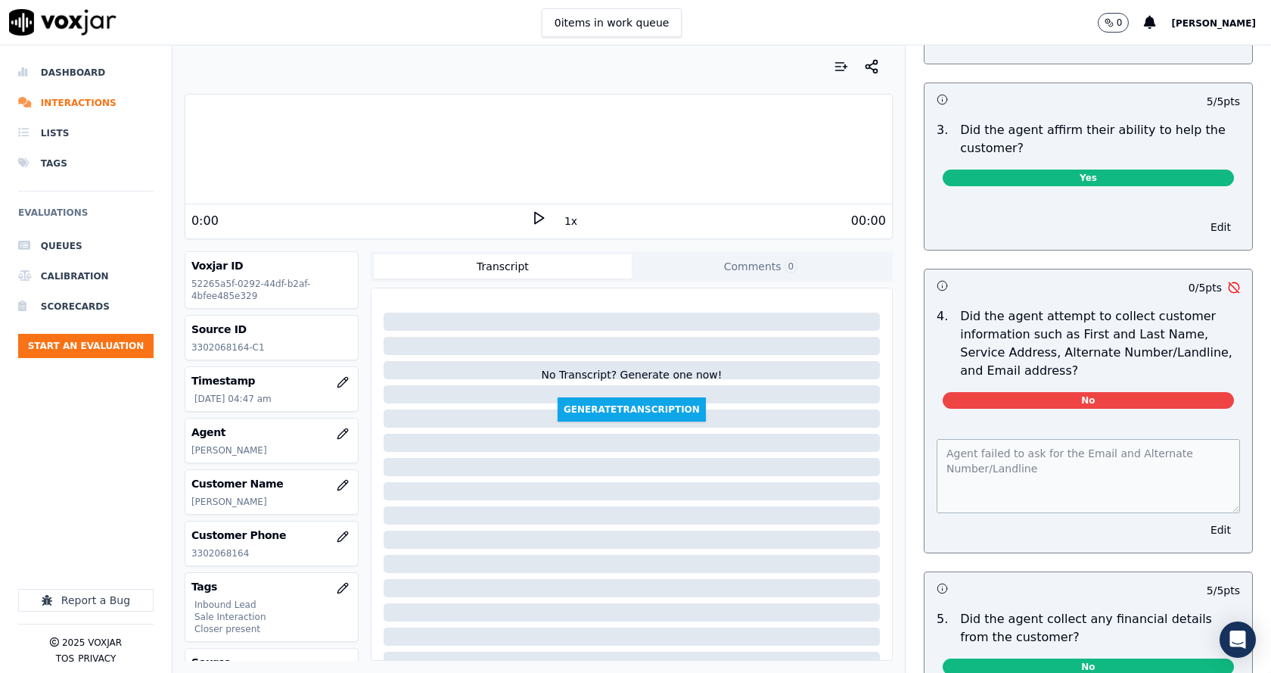
scroll to position [454, 0]
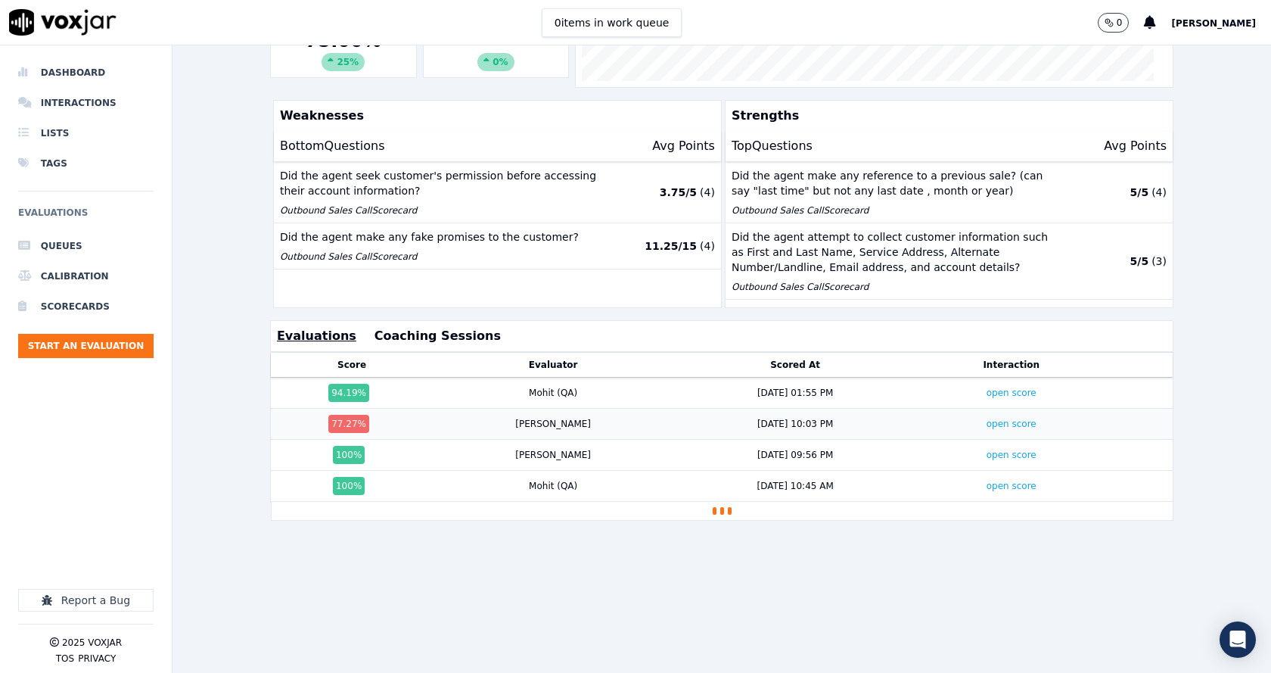
scroll to position [336, 0]
click at [987, 418] on link "open score" at bounding box center [1012, 423] width 50 height 11
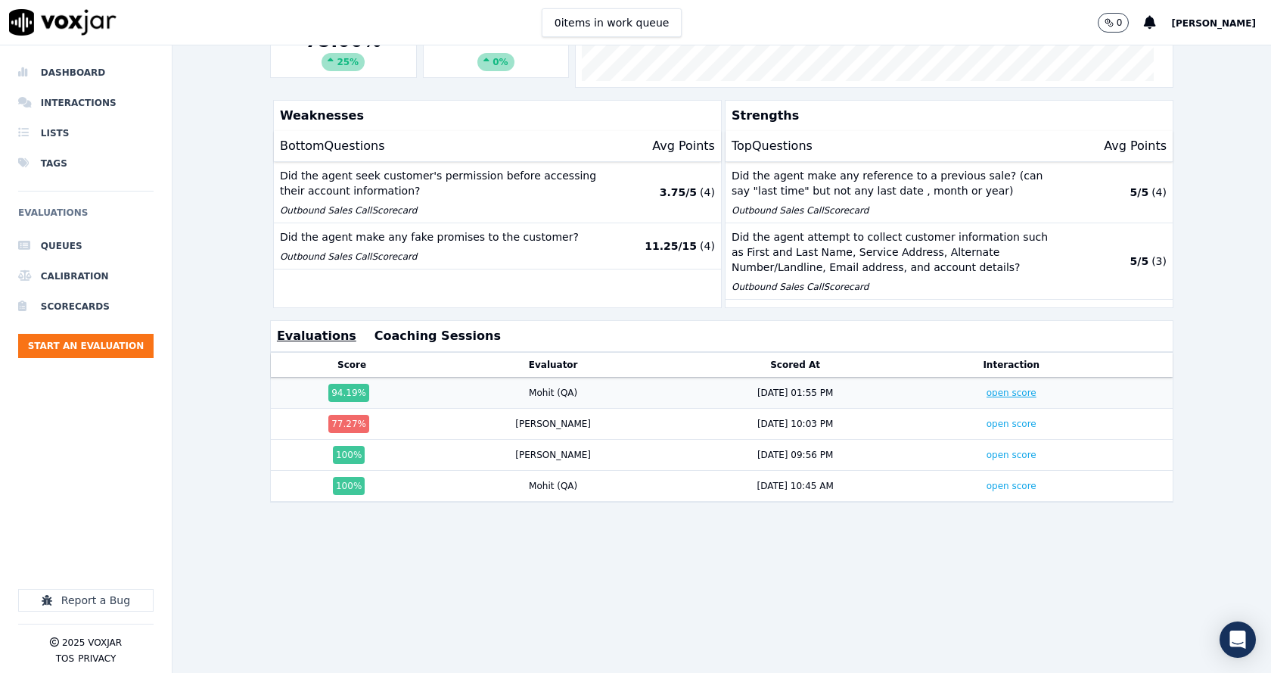
click at [987, 387] on link "open score" at bounding box center [1012, 392] width 50 height 11
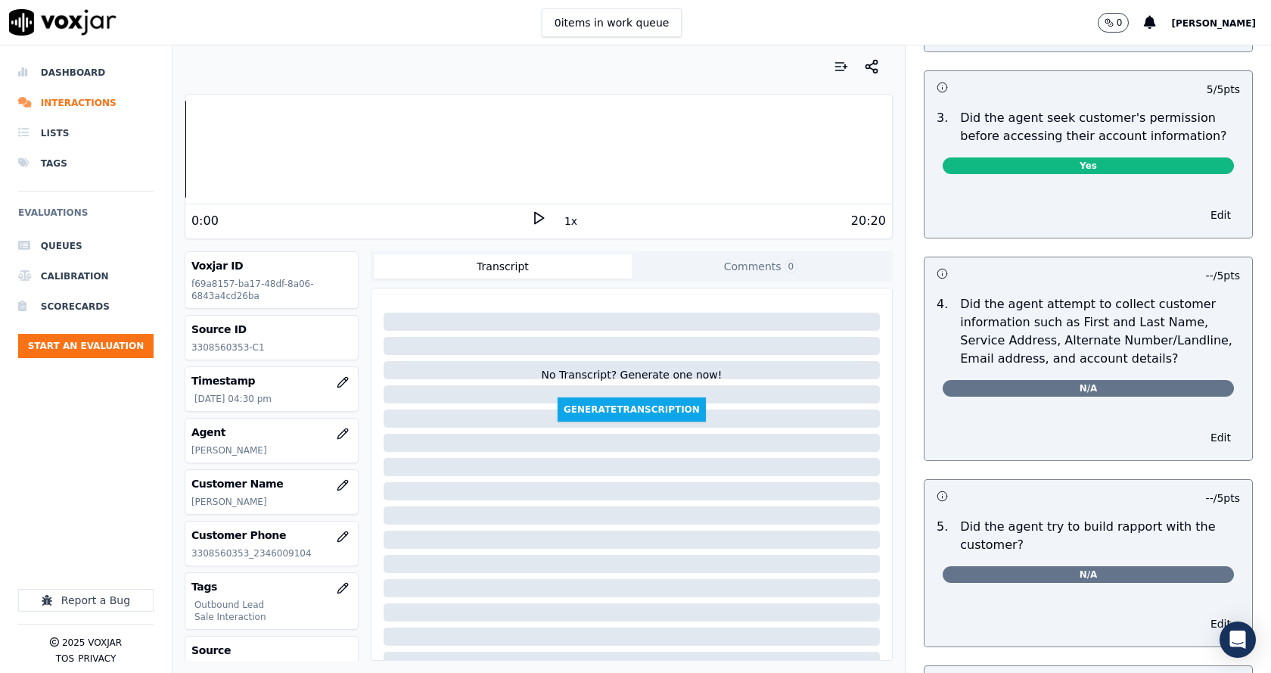
scroll to position [1287, 0]
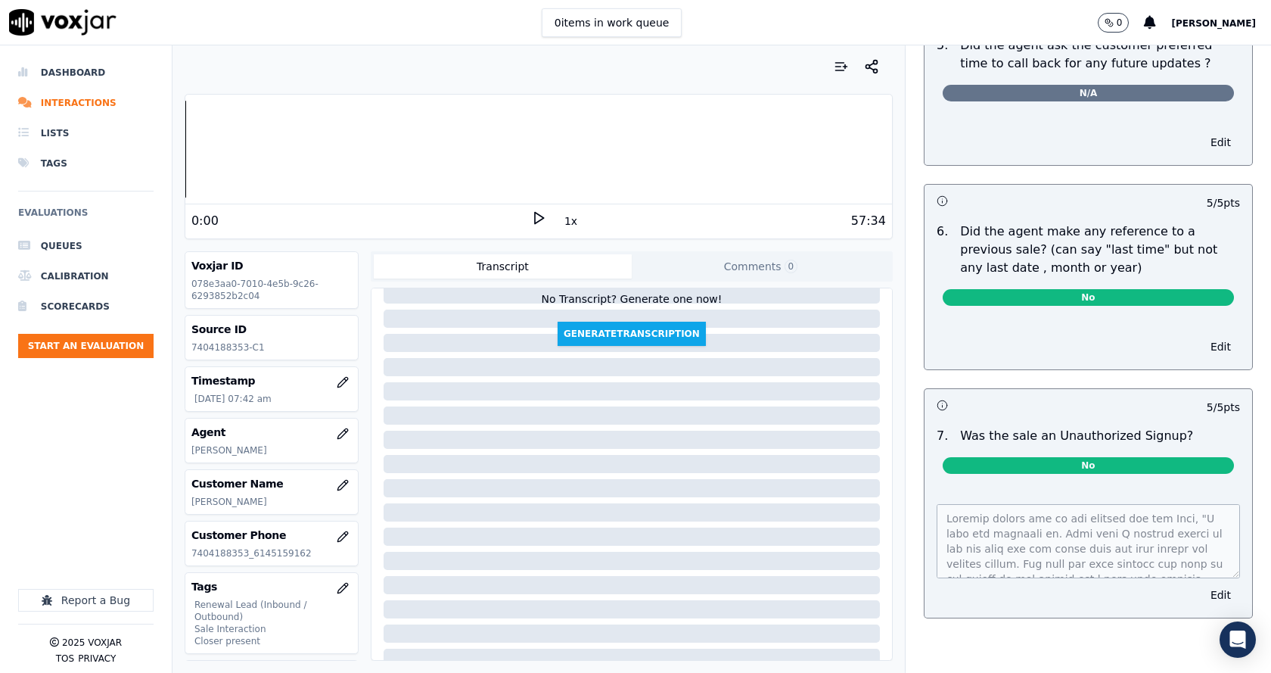
scroll to position [76, 0]
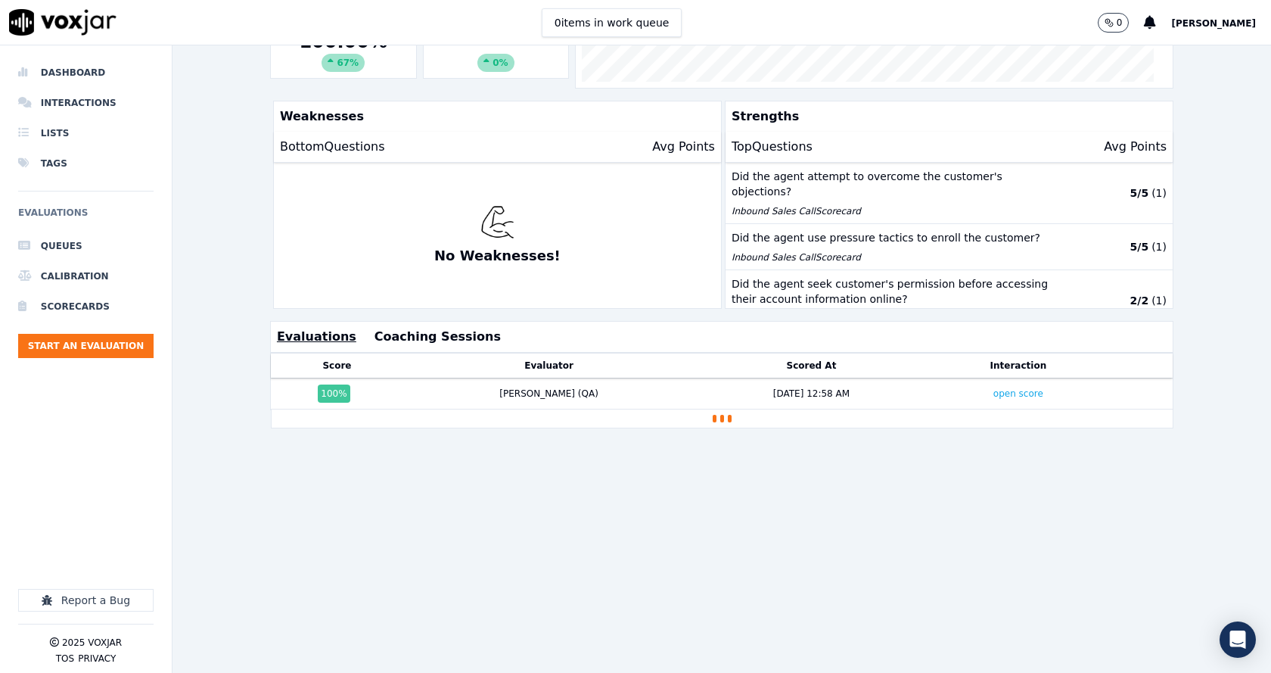
scroll to position [336, 0]
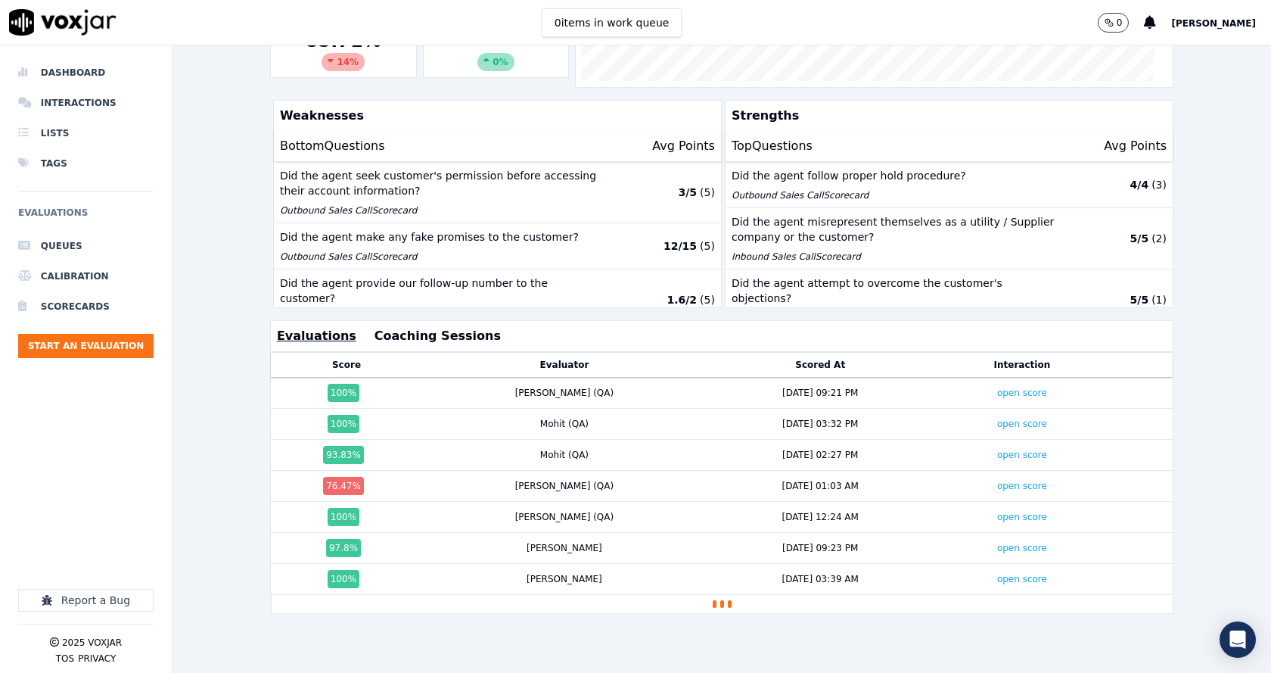
scroll to position [336, 0]
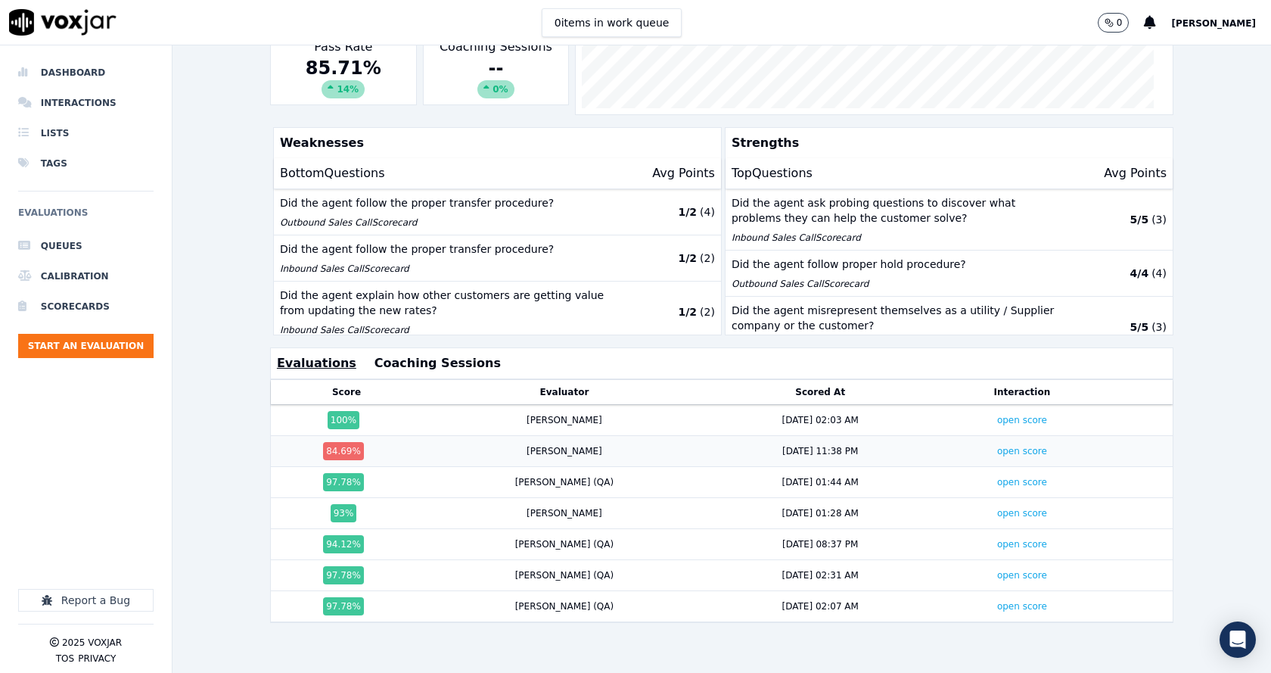
scroll to position [336, 0]
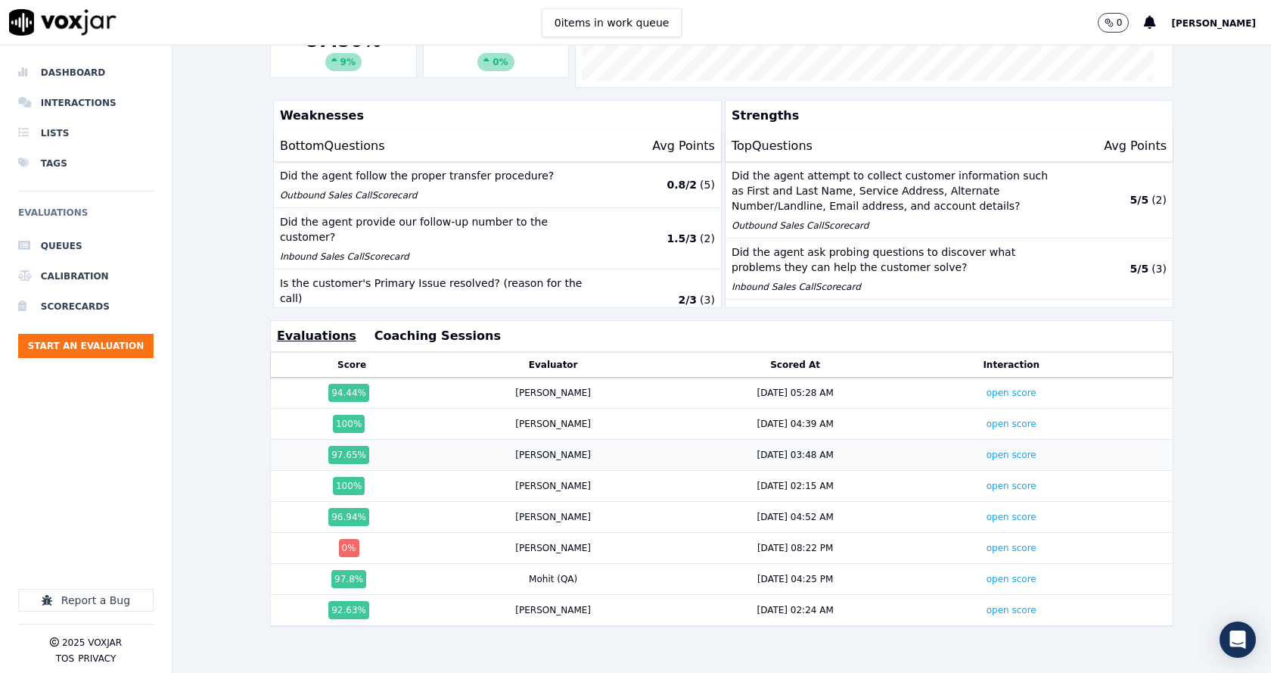
scroll to position [336, 0]
click at [987, 543] on link "open score" at bounding box center [1012, 548] width 50 height 11
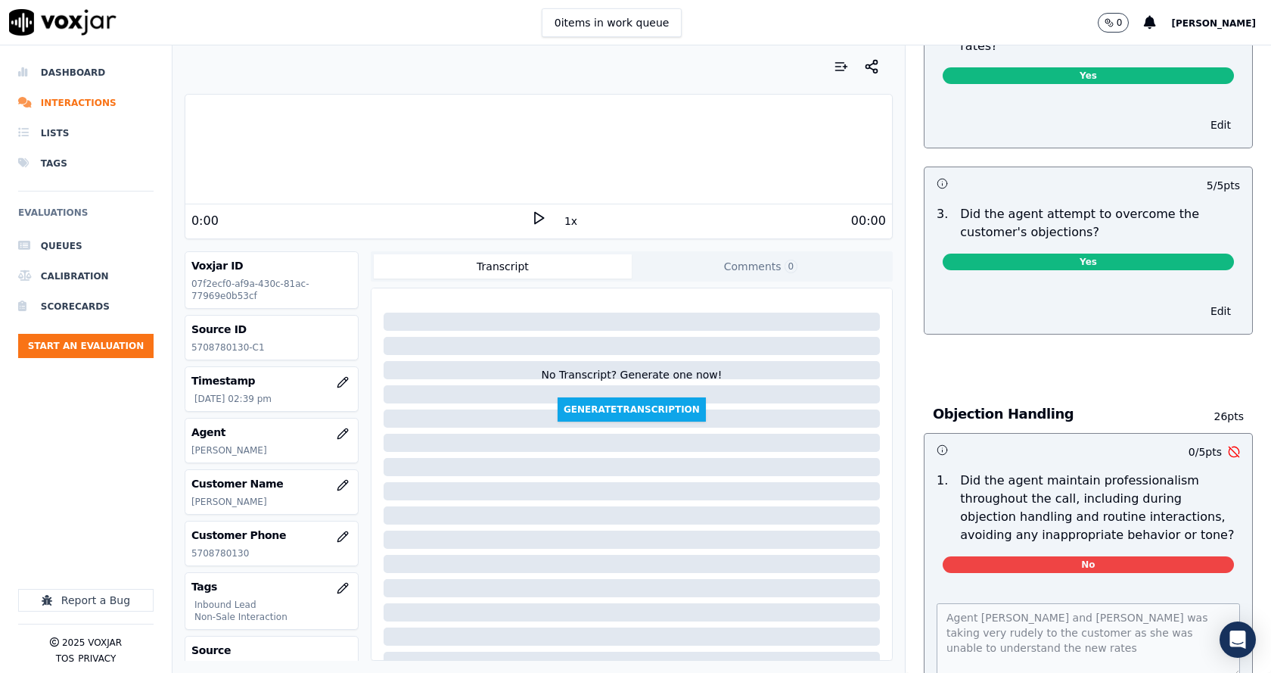
scroll to position [1589, 0]
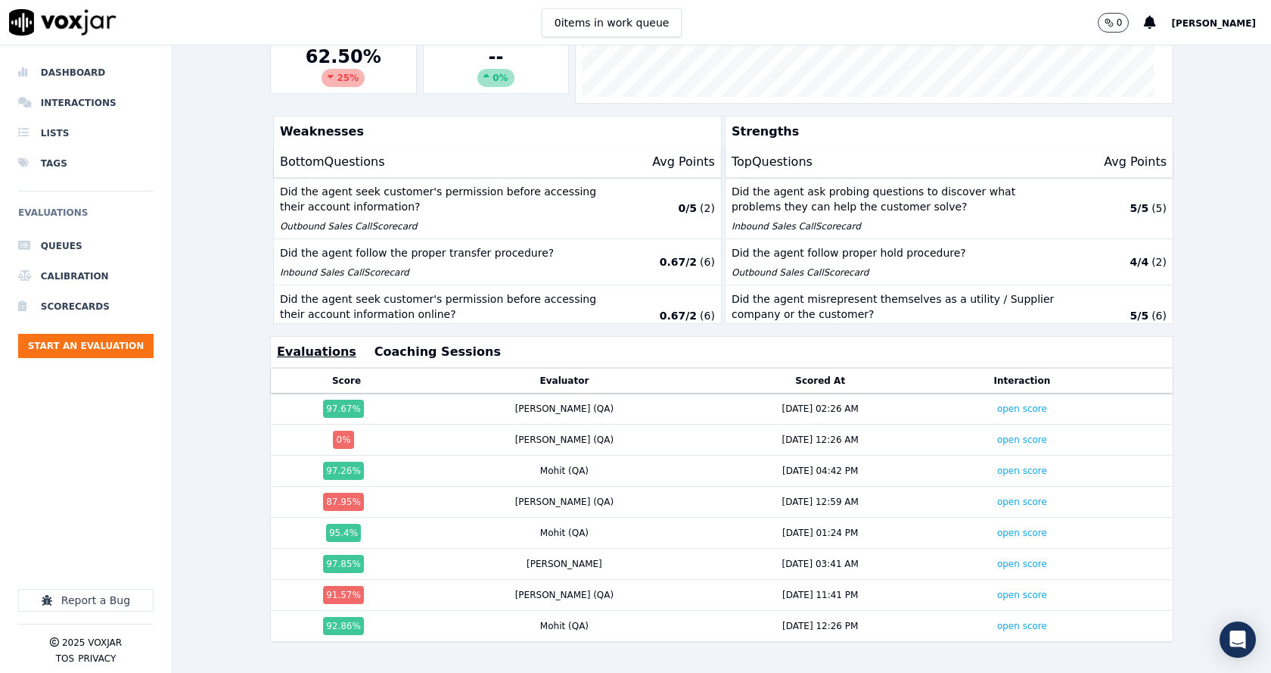
scroll to position [336, 0]
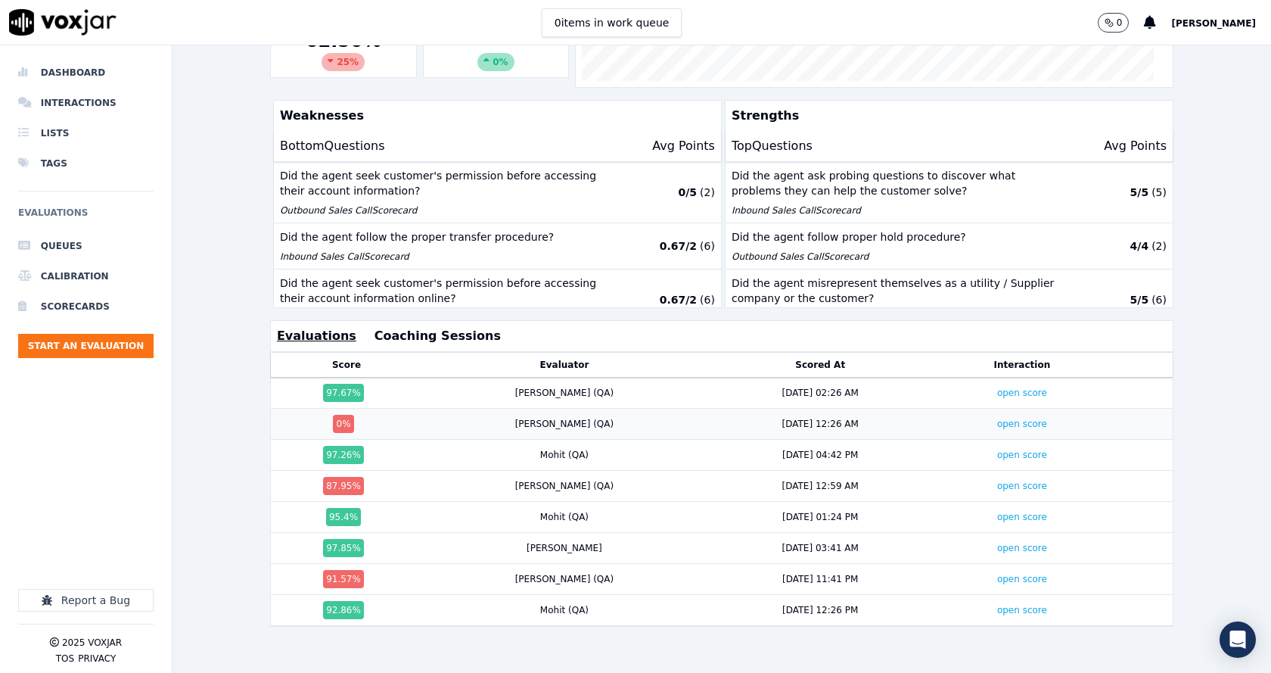
click at [981, 409] on td "open score" at bounding box center [1023, 424] width 176 height 31
click at [997, 418] on link "open score" at bounding box center [1022, 423] width 50 height 11
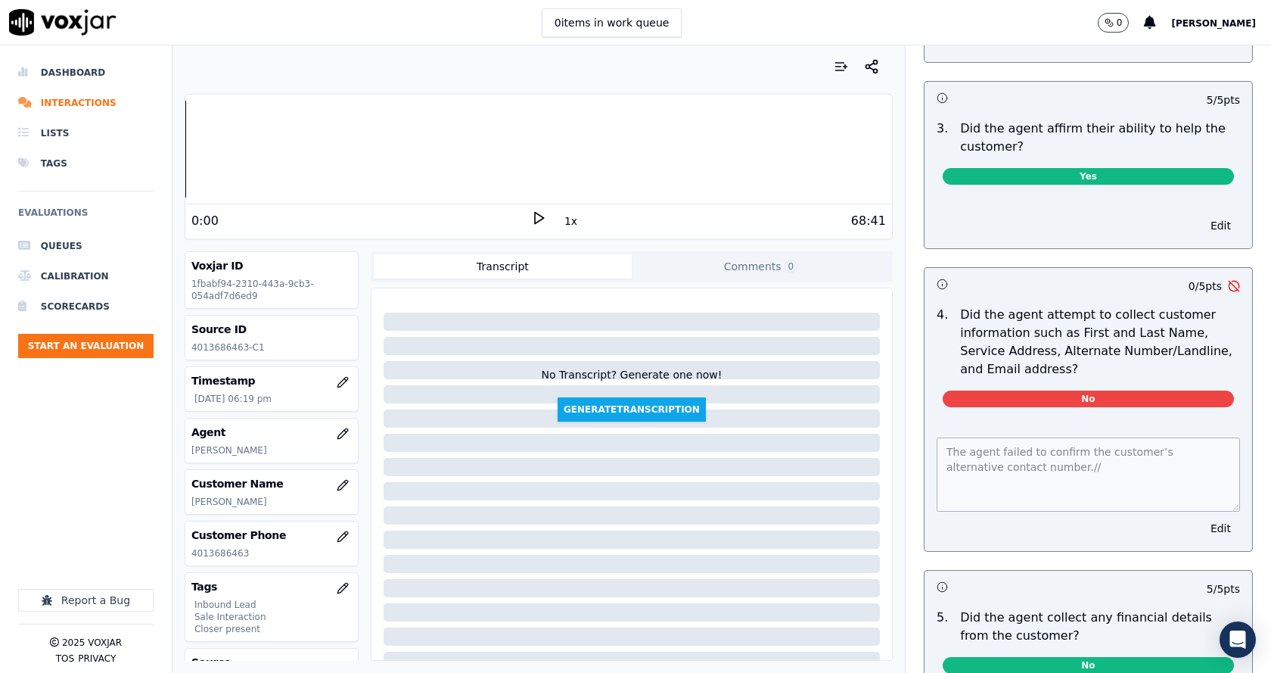
scroll to position [454, 0]
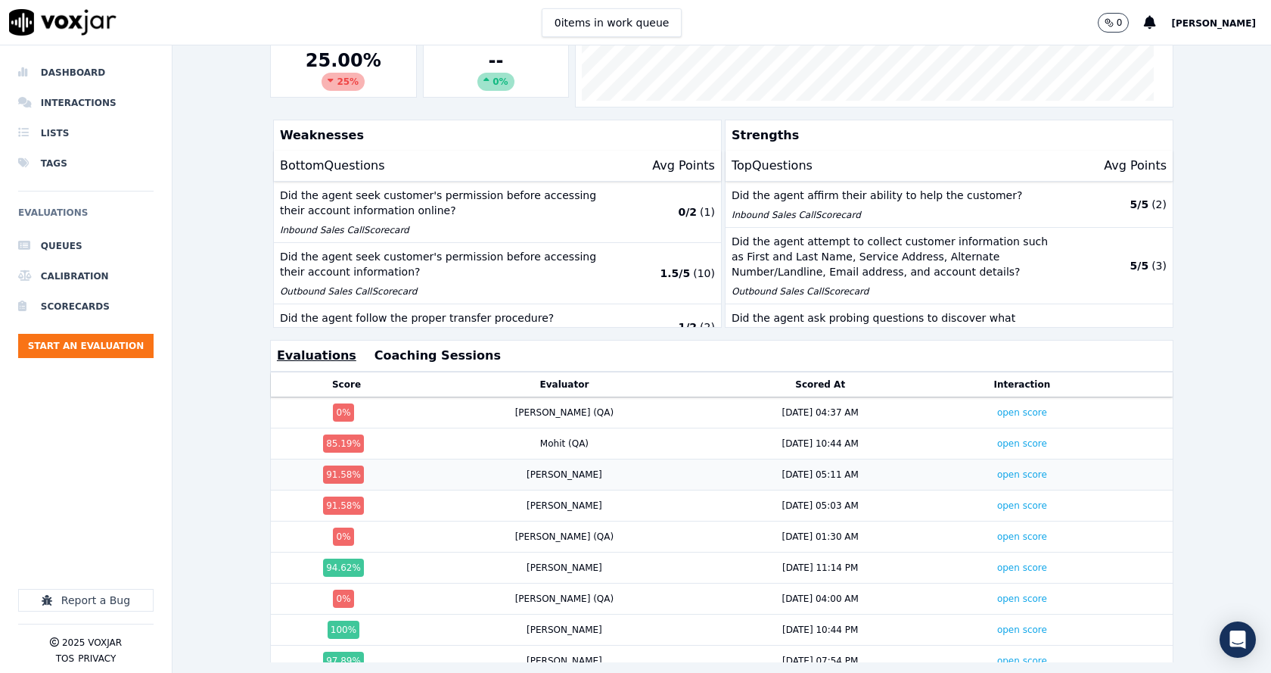
scroll to position [336, 0]
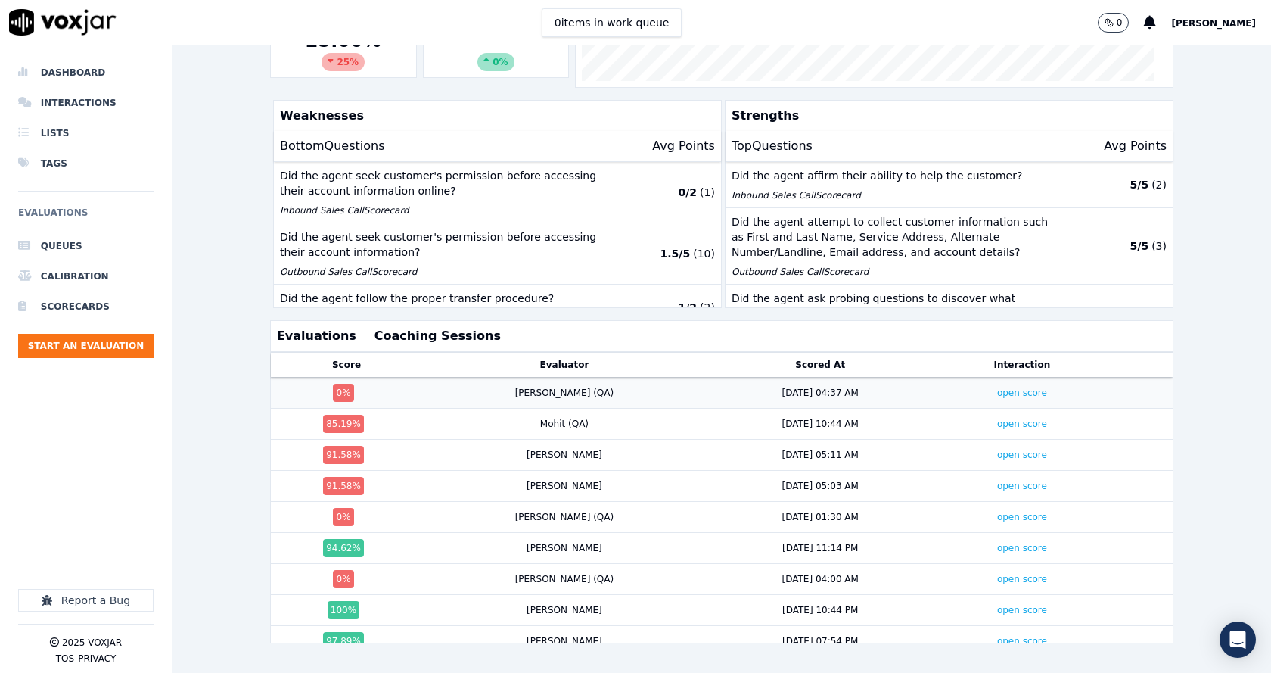
click at [997, 387] on link "open score" at bounding box center [1022, 392] width 50 height 11
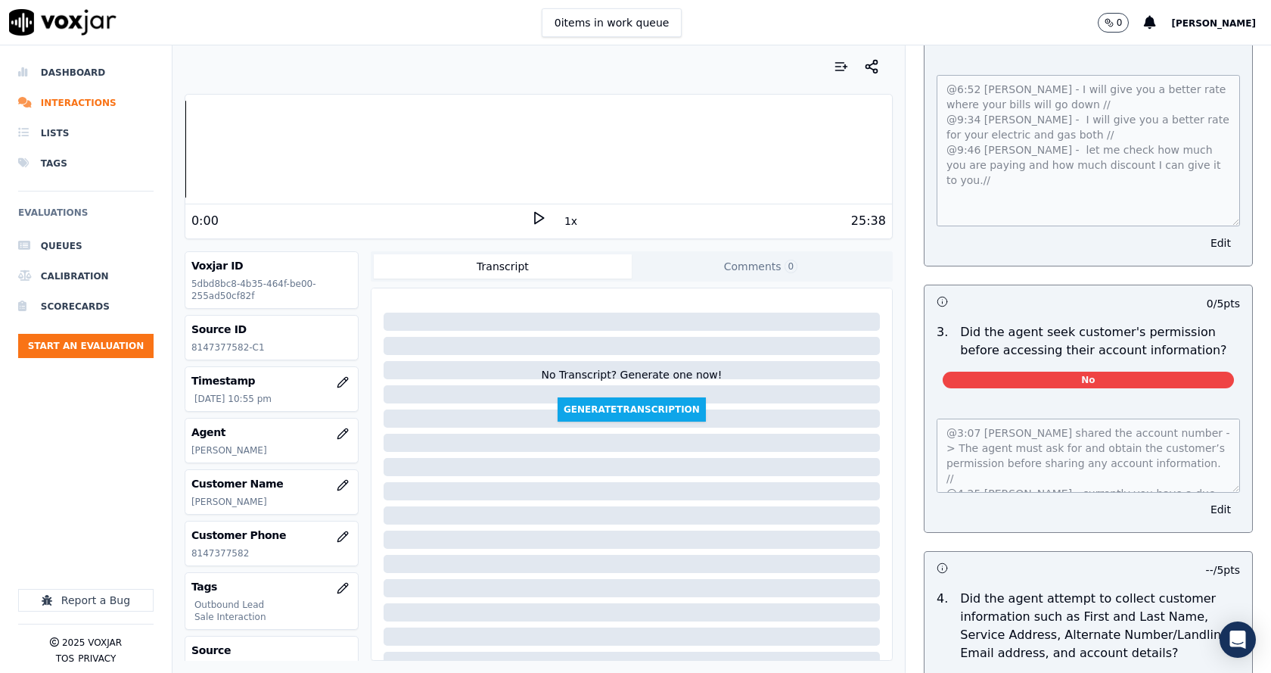
scroll to position [1287, 0]
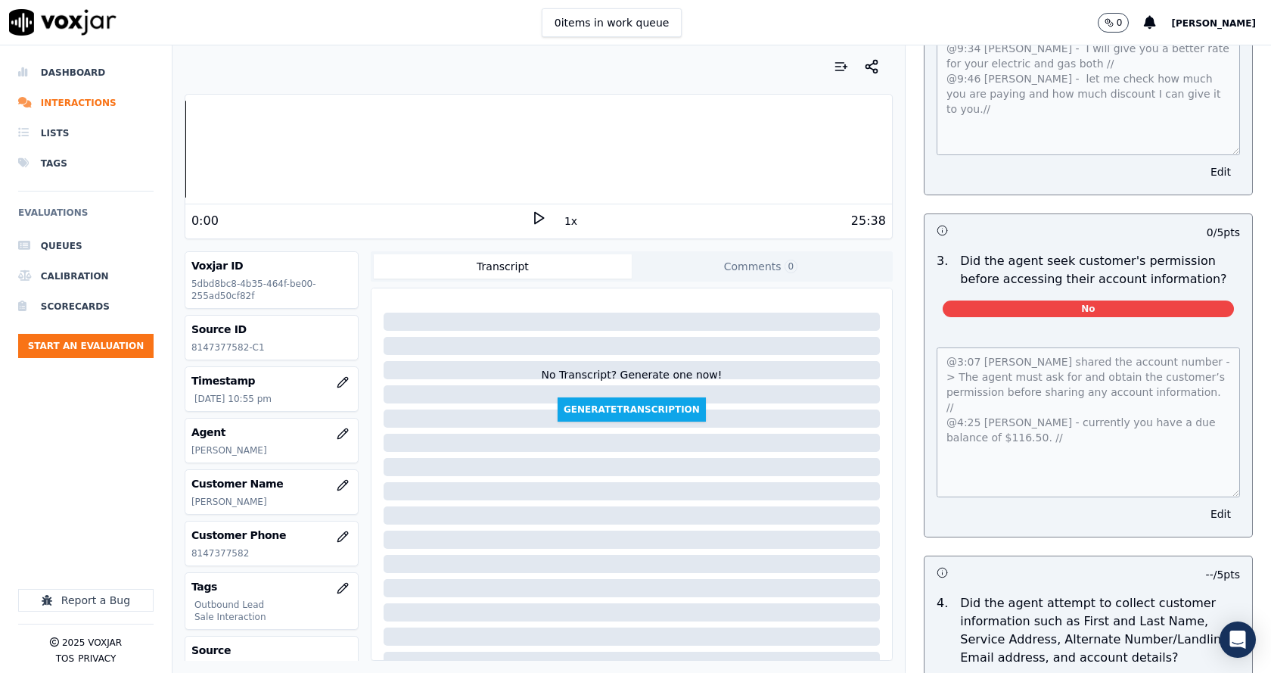
click at [1211, 471] on div "@3:07 [PERSON_NAME] shared the account number - > The agent must ask for and ob…" at bounding box center [1089, 432] width 328 height 207
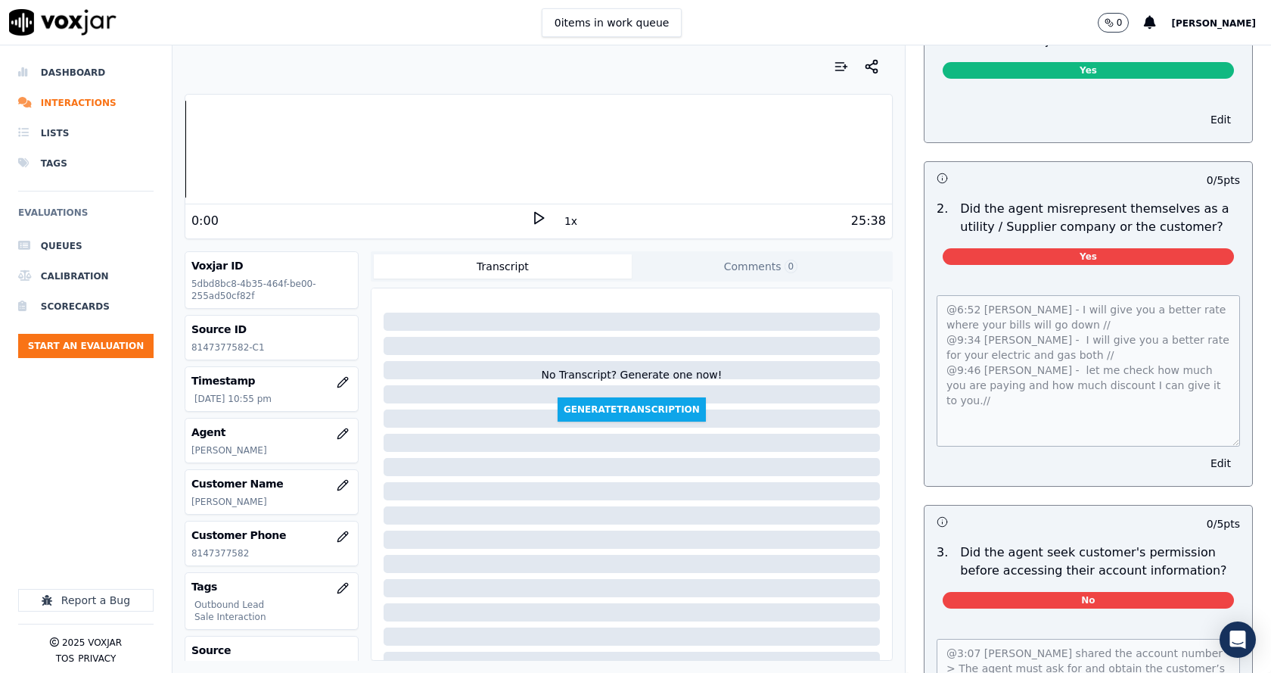
scroll to position [984, 0]
